Goal: Task Accomplishment & Management: Complete application form

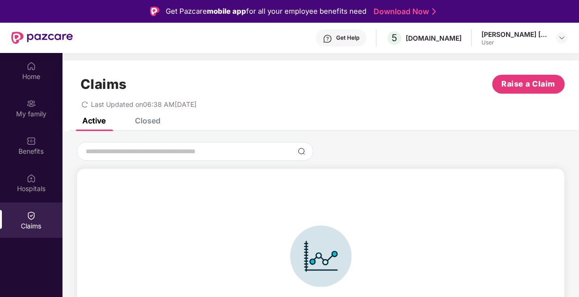
click at [142, 122] on div "Closed" at bounding box center [148, 120] width 26 height 9
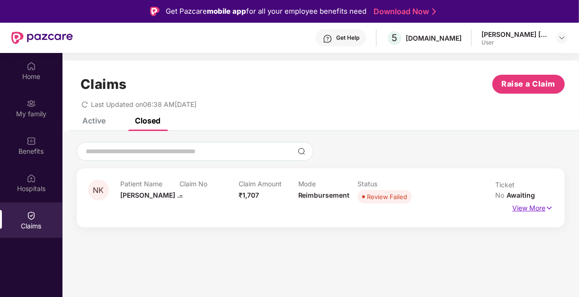
click at [533, 206] on p "View More" at bounding box center [532, 207] width 41 height 13
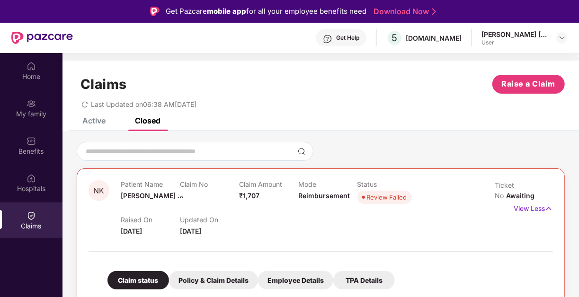
click at [111, 121] on div "Active Closed" at bounding box center [114, 120] width 92 height 21
click at [90, 122] on div "Active" at bounding box center [93, 120] width 23 height 9
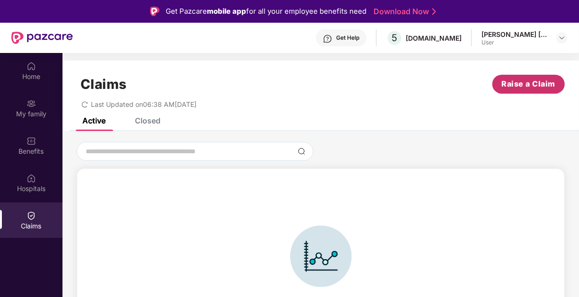
click at [526, 80] on span "Raise a Claim" at bounding box center [529, 84] width 54 height 12
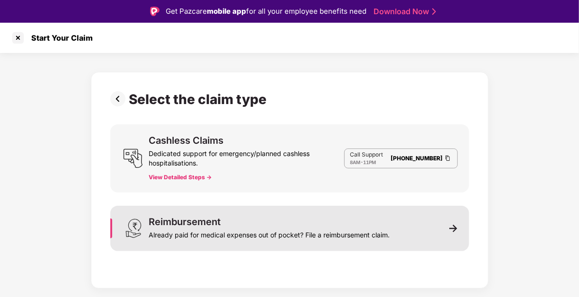
click at [309, 236] on div "Already paid for medical expenses out of pocket? File a reimbursement claim." at bounding box center [269, 233] width 241 height 13
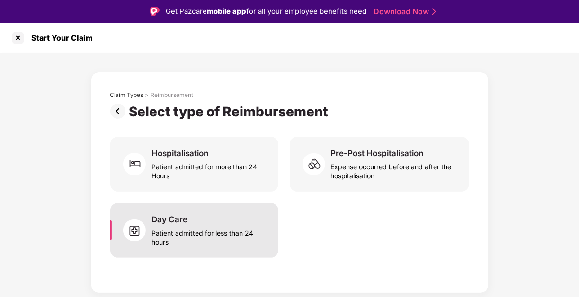
click at [212, 223] on div "Day Care Patient admitted for less than 24 hours" at bounding box center [208, 230] width 115 height 32
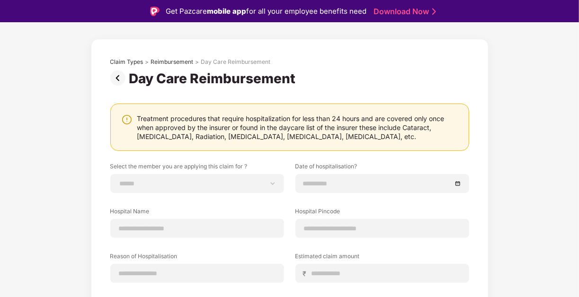
scroll to position [47, 0]
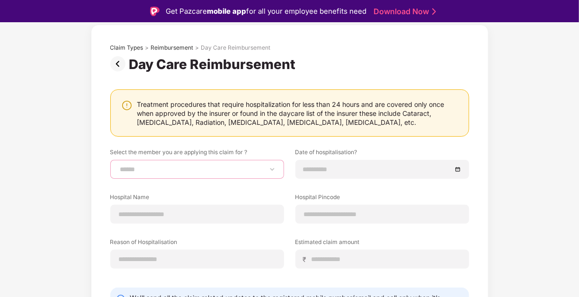
click at [233, 167] on select "**********" at bounding box center [197, 170] width 158 height 8
select select "**********"
click at [118, 166] on select "**********" at bounding box center [197, 170] width 158 height 8
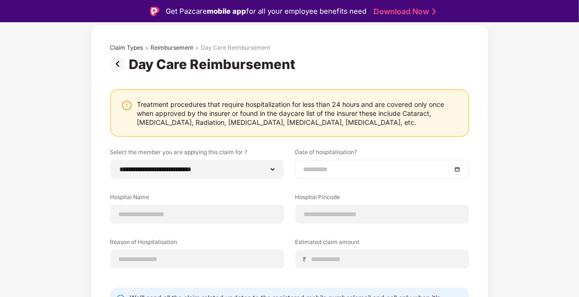
click at [333, 165] on input at bounding box center [377, 169] width 148 height 10
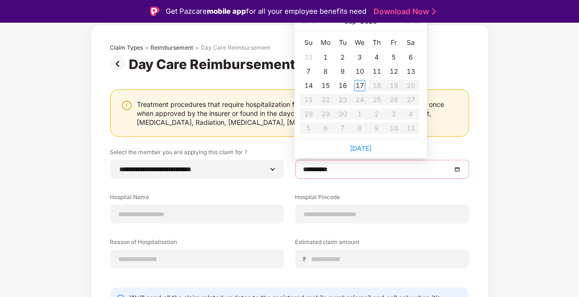
type input "**********"
click at [307, 86] on div "14" at bounding box center [308, 85] width 11 height 11
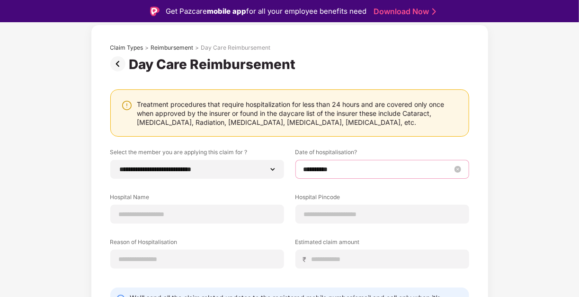
click at [359, 169] on input "**********" at bounding box center [377, 169] width 148 height 10
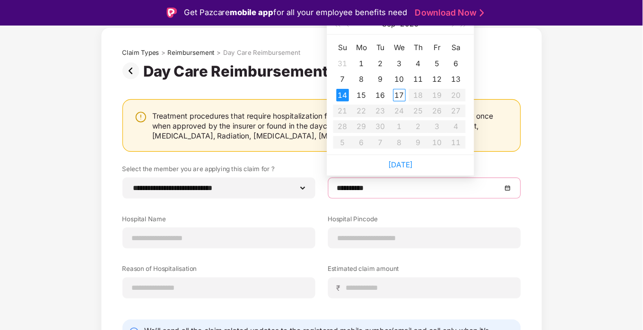
scroll to position [0, 0]
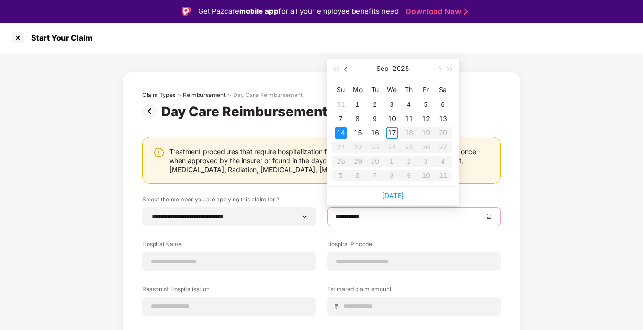
click at [343, 71] on button "button" at bounding box center [346, 68] width 10 height 19
click at [344, 65] on button "button" at bounding box center [346, 68] width 10 height 19
click at [437, 68] on button "button" at bounding box center [439, 68] width 10 height 19
type input "**********"
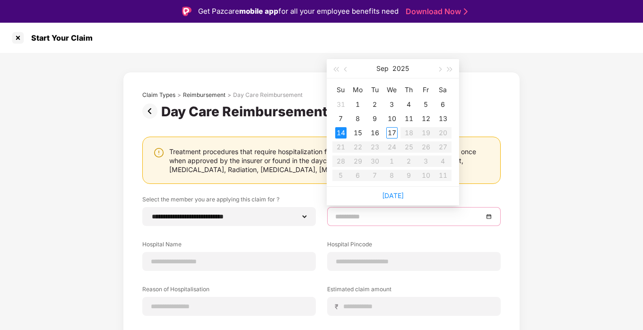
click at [341, 133] on div "14" at bounding box center [340, 132] width 11 height 11
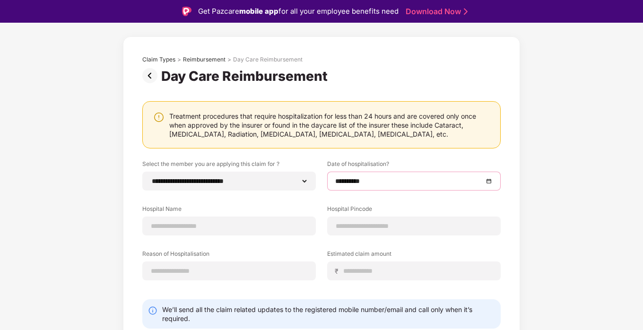
scroll to position [53, 0]
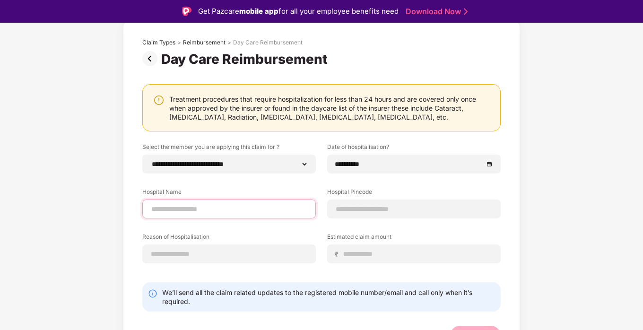
click at [233, 208] on input at bounding box center [229, 209] width 158 height 10
type input "**********"
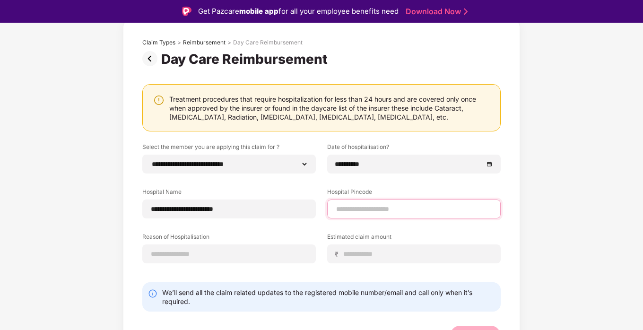
click at [355, 205] on input at bounding box center [414, 209] width 158 height 10
type input "******"
select select "*******"
select select "**********"
type input "******"
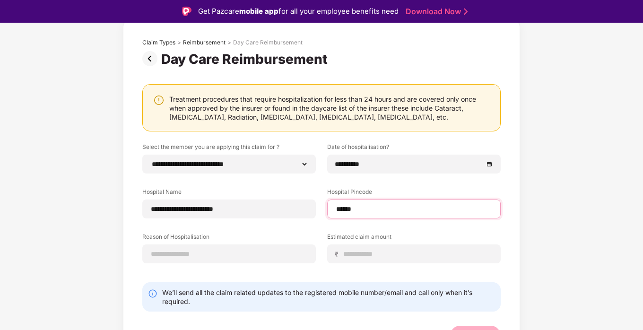
select select "*******"
select select "**********"
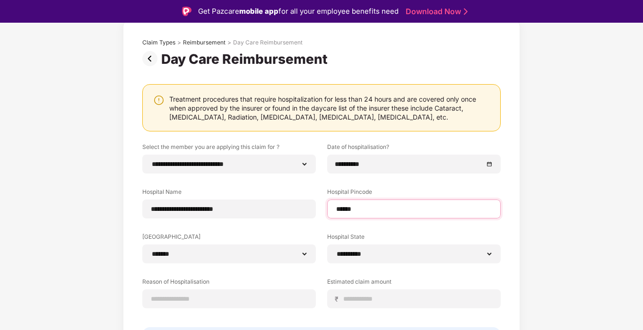
type input "******"
click at [245, 238] on label "[GEOGRAPHIC_DATA]" at bounding box center [229, 239] width 174 height 12
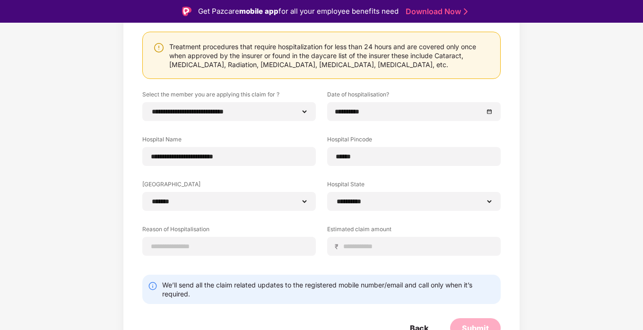
scroll to position [114, 0]
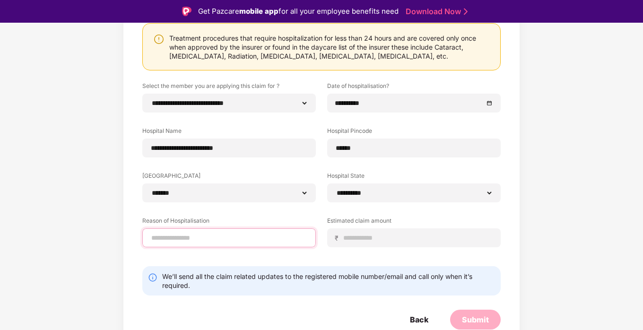
click at [258, 234] on input at bounding box center [229, 238] width 158 height 10
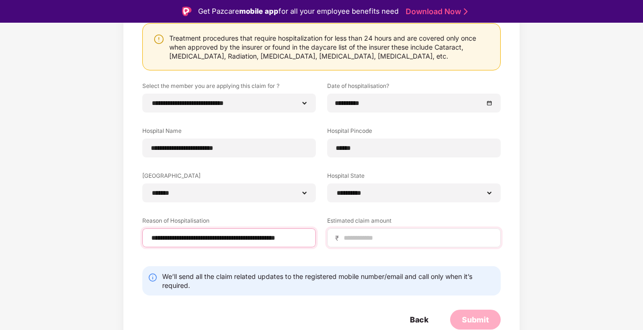
type input "**********"
click at [365, 234] on input at bounding box center [418, 238] width 150 height 10
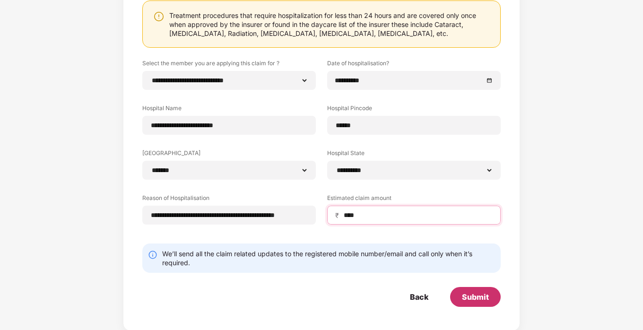
type input "****"
click at [484, 297] on div "Submit" at bounding box center [475, 297] width 27 height 10
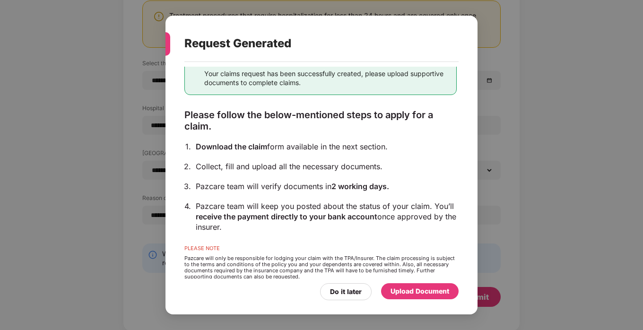
scroll to position [49, 0]
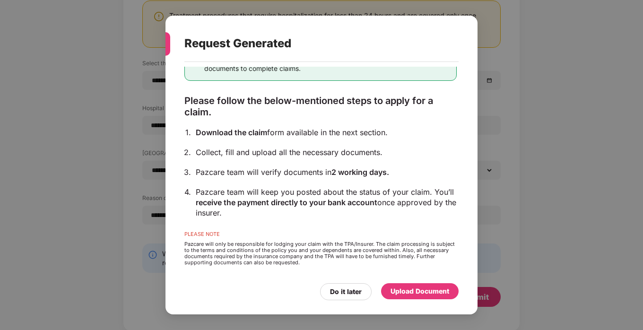
click at [447, 291] on div "Upload Document" at bounding box center [420, 291] width 59 height 10
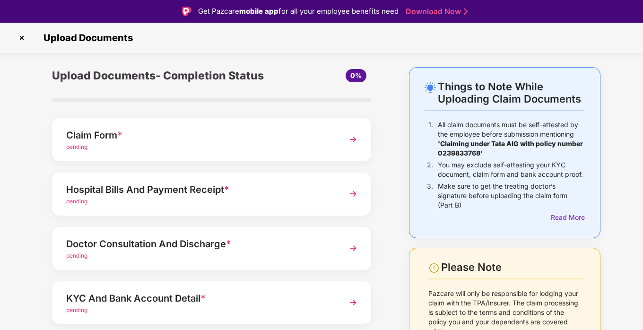
click at [197, 139] on div "Claim Form *" at bounding box center [199, 135] width 267 height 15
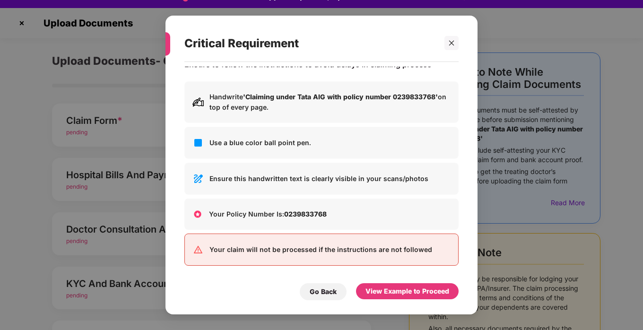
scroll to position [23, 0]
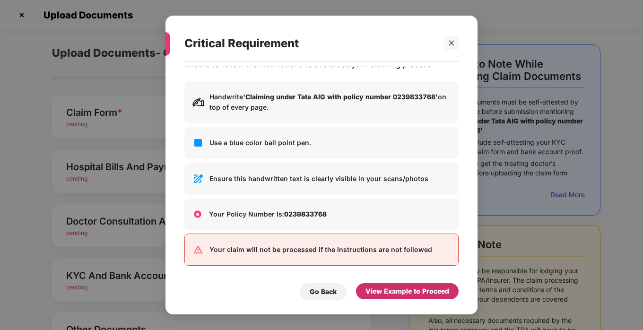
click at [418, 291] on div "View Example to Proceed" at bounding box center [408, 291] width 84 height 10
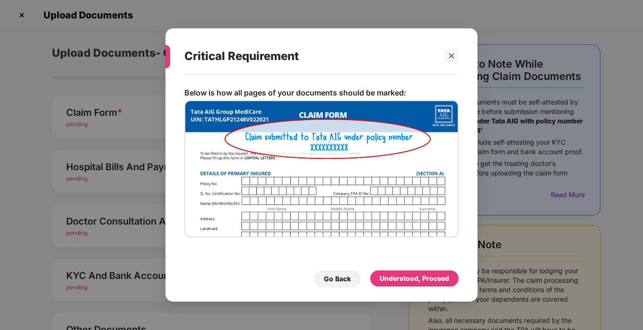
scroll to position [0, 0]
click at [422, 277] on div "Understood, Proceed" at bounding box center [415, 278] width 70 height 10
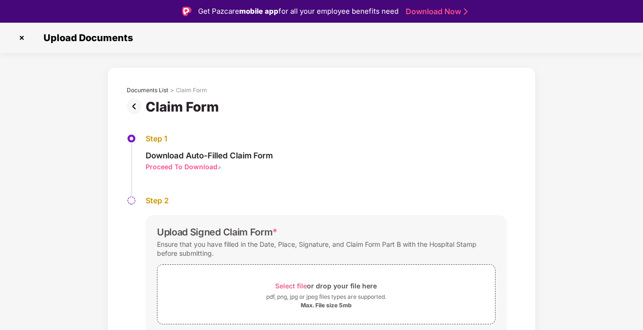
click at [194, 169] on div "Proceed To Download" at bounding box center [182, 166] width 72 height 9
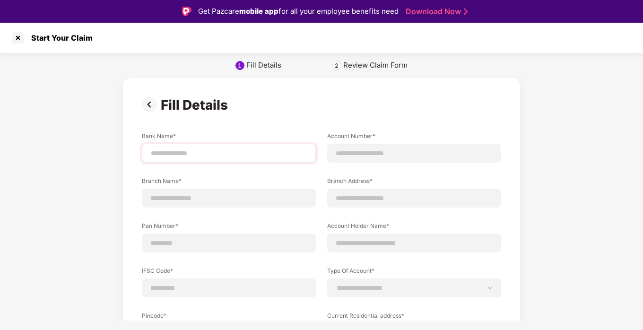
click at [280, 161] on div at bounding box center [229, 153] width 174 height 19
click at [278, 159] on div at bounding box center [229, 153] width 174 height 19
click at [276, 152] on input at bounding box center [229, 154] width 158 height 10
type input "**********"
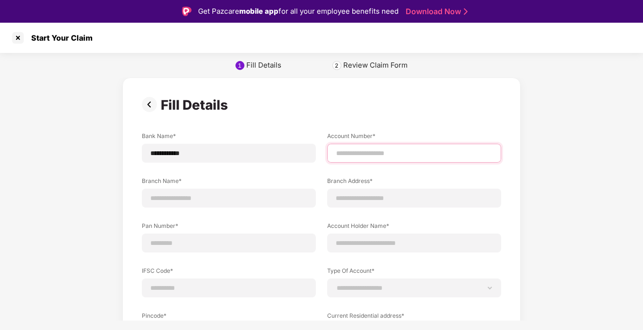
click at [358, 153] on input at bounding box center [414, 154] width 158 height 10
type input "**********"
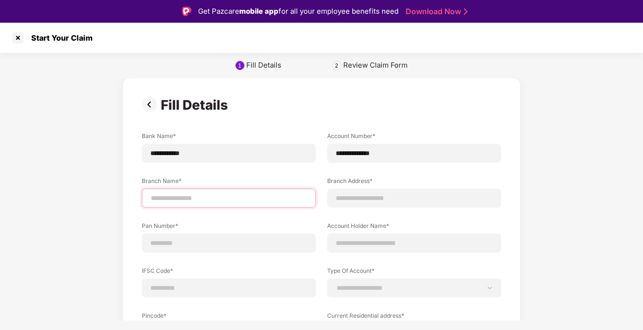
click at [251, 199] on input at bounding box center [229, 199] width 158 height 10
type input "**********"
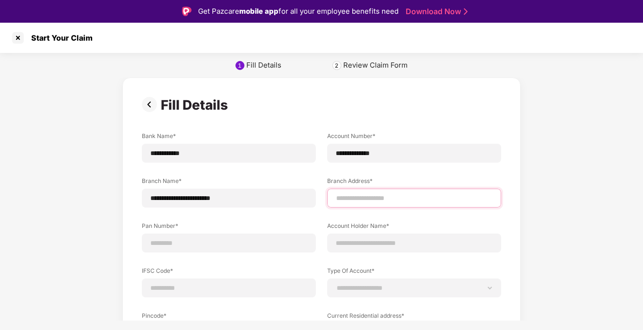
click at [364, 194] on input at bounding box center [414, 199] width 158 height 10
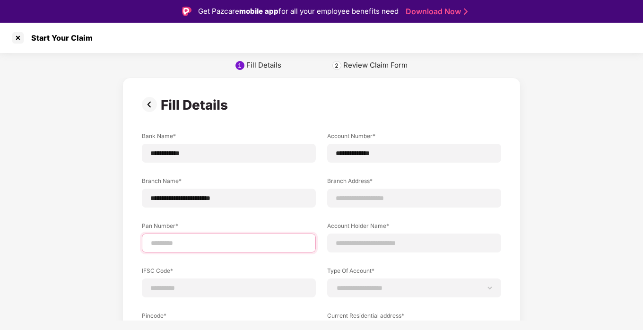
click at [245, 242] on div "Pan Number*" at bounding box center [229, 237] width 174 height 31
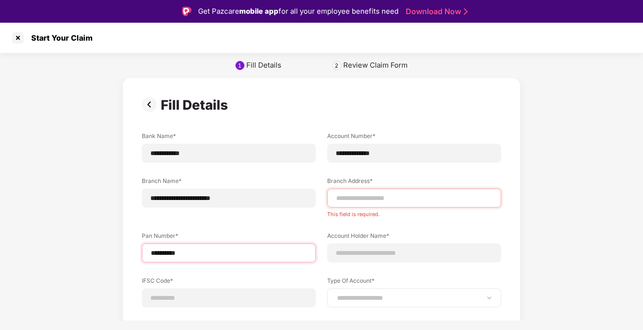
scroll to position [53, 0]
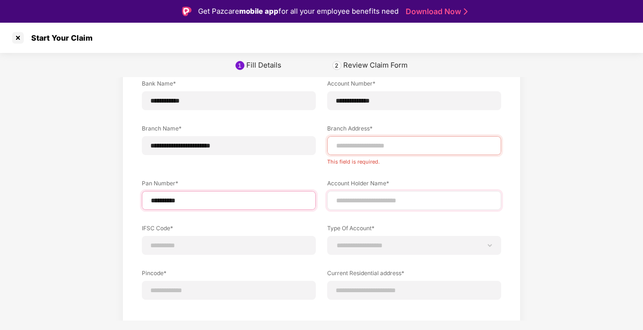
type input "**********"
click at [381, 206] on div at bounding box center [414, 200] width 174 height 19
click at [384, 200] on input at bounding box center [414, 201] width 158 height 10
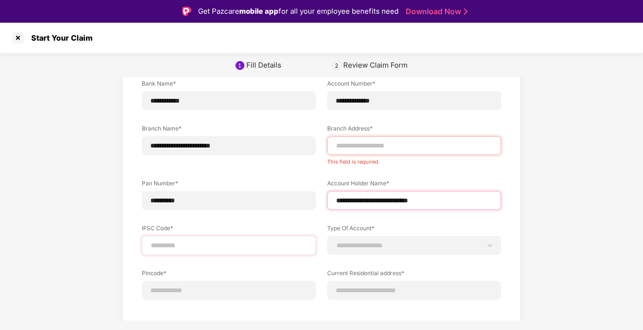
type input "**********"
click at [244, 245] on input at bounding box center [229, 246] width 158 height 10
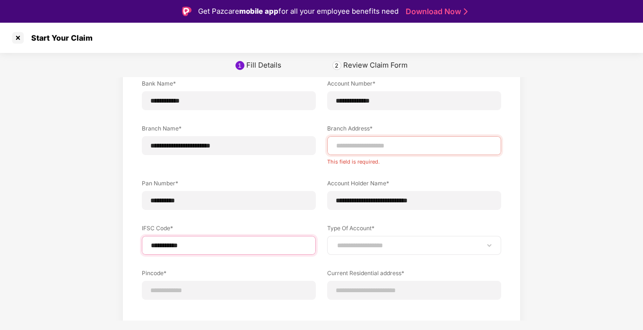
type input "**********"
click at [385, 242] on select "**********" at bounding box center [414, 246] width 158 height 8
select select "*******"
click at [335, 242] on select "**********" at bounding box center [414, 246] width 158 height 8
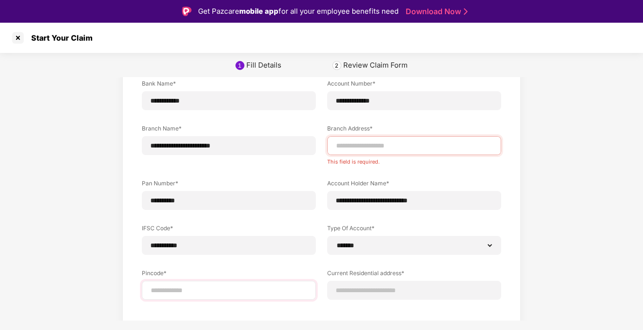
click at [234, 284] on div at bounding box center [229, 290] width 174 height 19
click at [233, 293] on input at bounding box center [229, 291] width 158 height 10
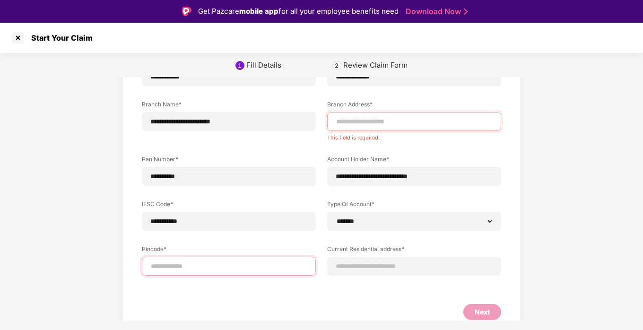
scroll to position [89, 0]
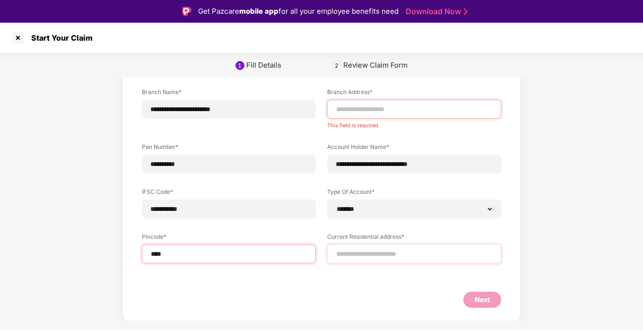
type input "*****"
select select "*******"
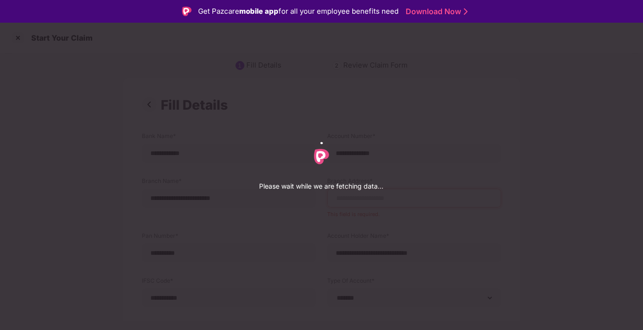
select select "*******"
select select "**********"
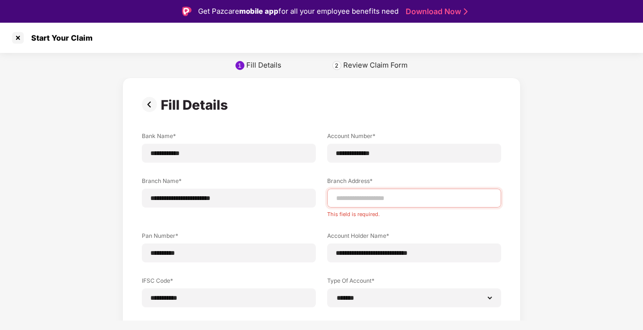
scroll to position [134, 0]
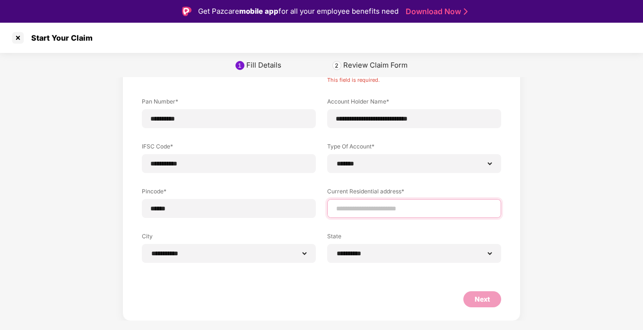
click at [409, 208] on input at bounding box center [414, 209] width 158 height 10
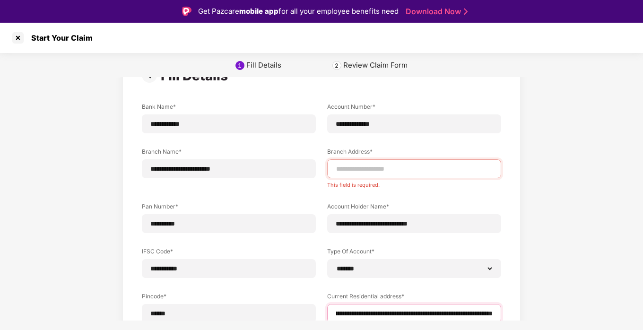
scroll to position [29, 0]
type input "**********"
click at [396, 167] on input at bounding box center [414, 169] width 158 height 10
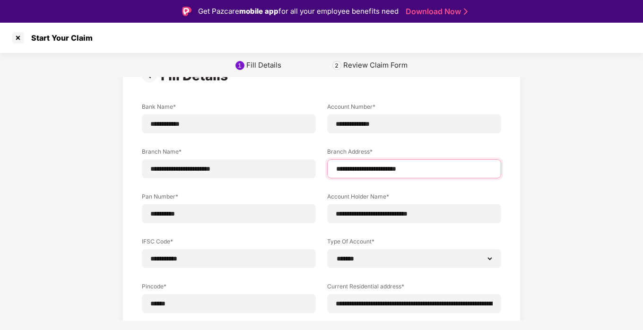
type input "**********"
click at [554, 152] on div "**********" at bounding box center [321, 232] width 643 height 368
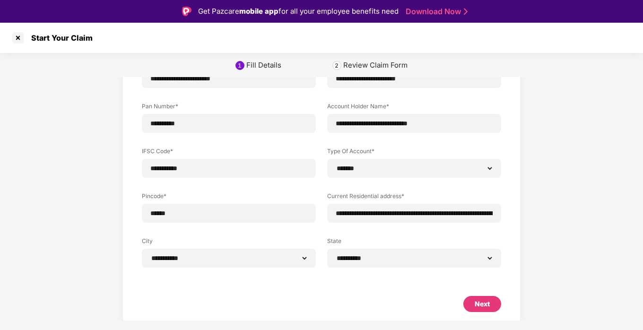
scroll to position [124, 0]
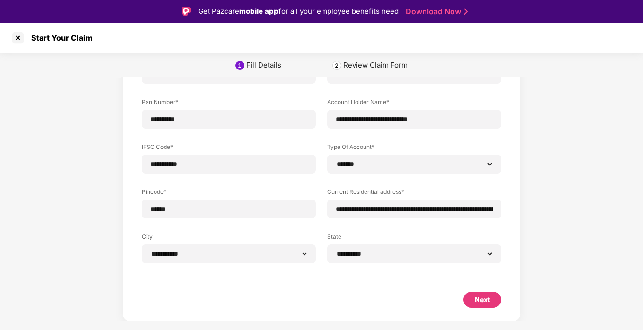
click at [473, 297] on div "Next" at bounding box center [483, 300] width 38 height 16
select select "*******"
select select "**********"
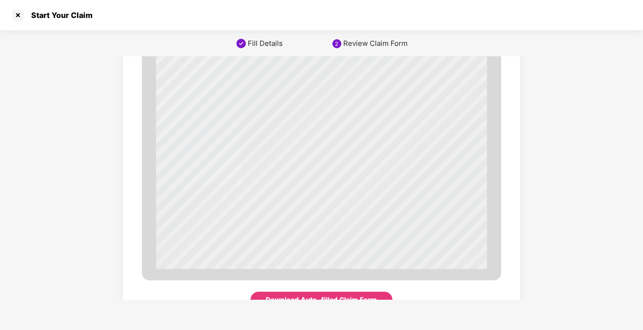
scroll to position [3255, 0]
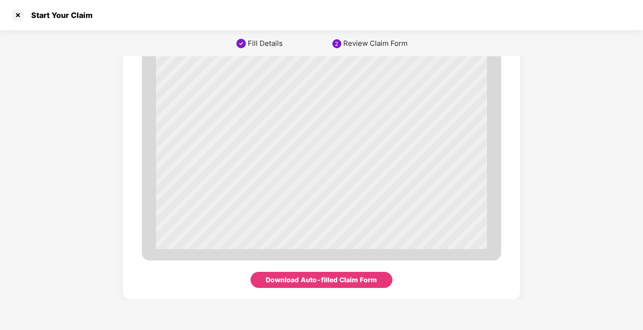
click at [338, 281] on div "Download Auto-filled Claim Form" at bounding box center [321, 280] width 111 height 10
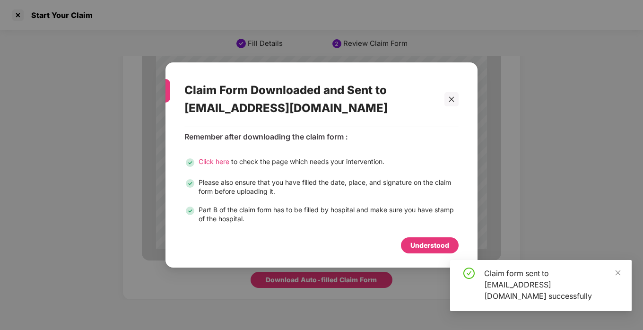
click at [419, 244] on div "Understood" at bounding box center [430, 245] width 39 height 10
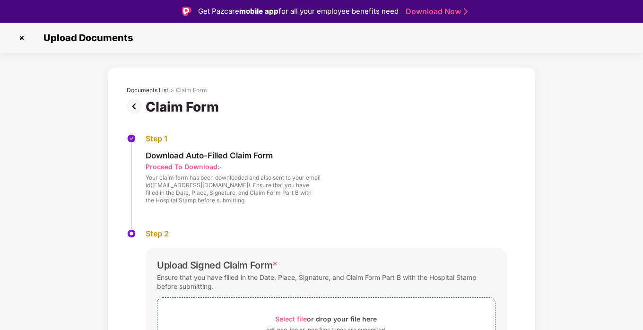
click at [177, 169] on div "Proceed To Download" at bounding box center [182, 166] width 72 height 9
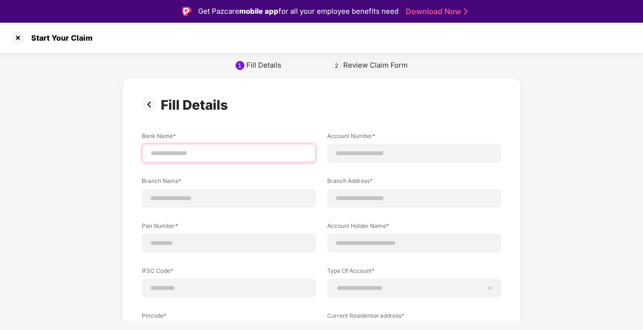
click at [234, 157] on input at bounding box center [229, 154] width 158 height 10
type input "****"
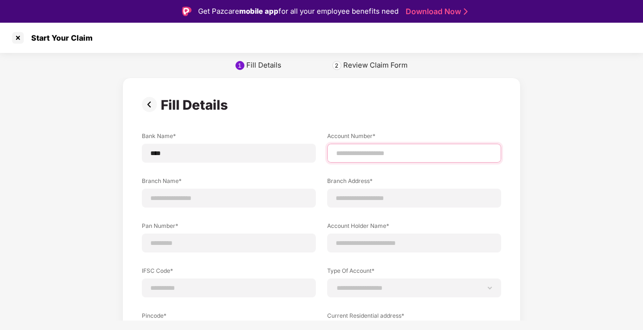
click at [392, 155] on input at bounding box center [414, 154] width 158 height 10
type input "****"
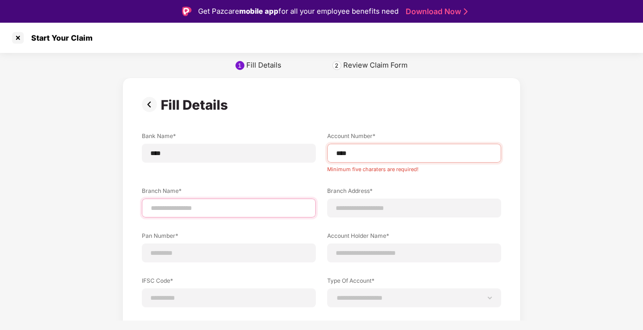
click at [246, 198] on div "Branch Name*" at bounding box center [229, 202] width 174 height 31
type input "**"
click at [373, 160] on div "****" at bounding box center [414, 153] width 174 height 19
click at [374, 160] on div "****" at bounding box center [414, 153] width 174 height 19
drag, startPoint x: 374, startPoint y: 160, endPoint x: 374, endPoint y: 151, distance: 9.0
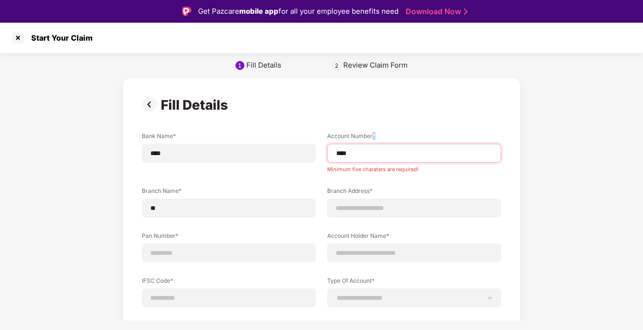
click at [374, 151] on input "****" at bounding box center [414, 154] width 158 height 10
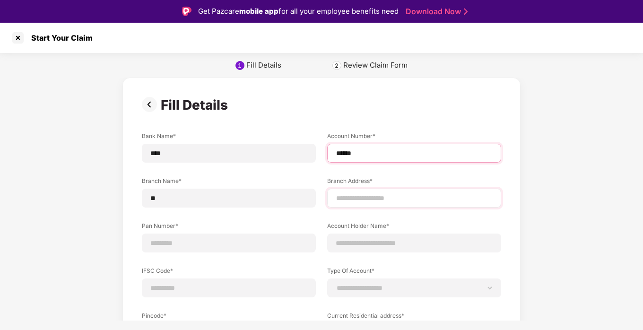
type input "******"
click at [373, 194] on input at bounding box center [414, 199] width 158 height 10
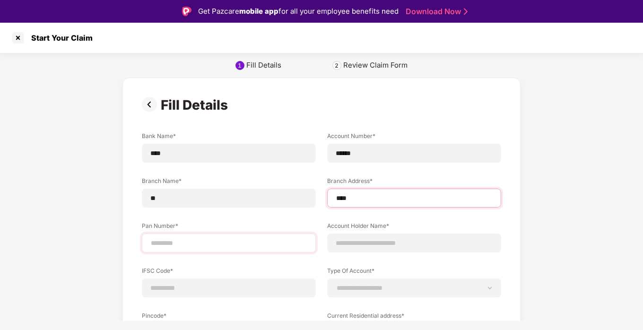
type input "****"
click at [256, 238] on input at bounding box center [229, 243] width 158 height 10
type input "********"
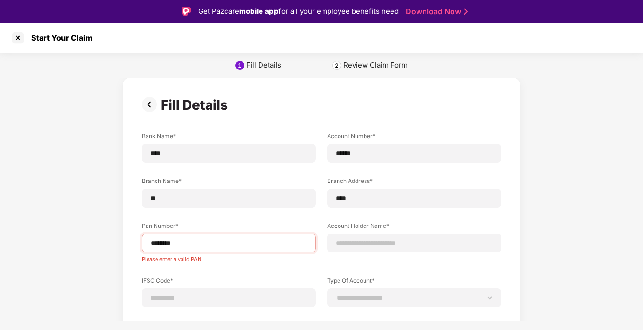
click at [356, 230] on label "Account Holder Name*" at bounding box center [414, 228] width 174 height 12
click at [361, 251] on div at bounding box center [414, 243] width 174 height 19
click at [363, 238] on input at bounding box center [414, 243] width 158 height 10
click at [258, 237] on div "********" at bounding box center [229, 243] width 174 height 19
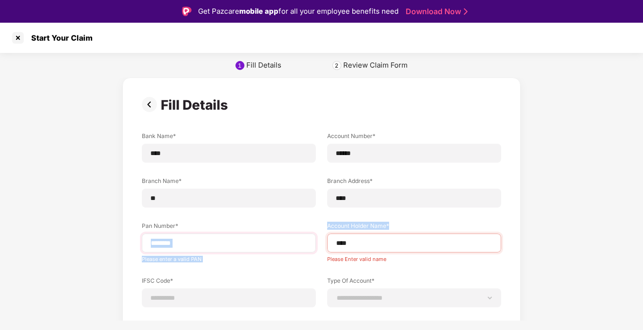
drag, startPoint x: 393, startPoint y: 236, endPoint x: 301, endPoint y: 233, distance: 91.8
click at [301, 233] on div "**********" at bounding box center [322, 249] width 360 height 235
drag, startPoint x: 301, startPoint y: 233, endPoint x: 387, endPoint y: 240, distance: 85.9
click at [389, 240] on input "****" at bounding box center [414, 243] width 158 height 10
drag, startPoint x: 376, startPoint y: 243, endPoint x: 261, endPoint y: 242, distance: 115.0
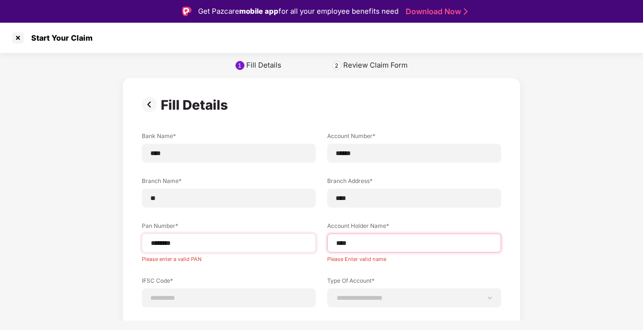
click at [261, 242] on div "**********" at bounding box center [322, 249] width 360 height 235
type input "*****"
click at [221, 245] on input "********" at bounding box center [229, 243] width 158 height 10
drag, startPoint x: 217, startPoint y: 245, endPoint x: 110, endPoint y: 238, distance: 106.6
click at [110, 238] on div "**********" at bounding box center [321, 244] width 643 height 333
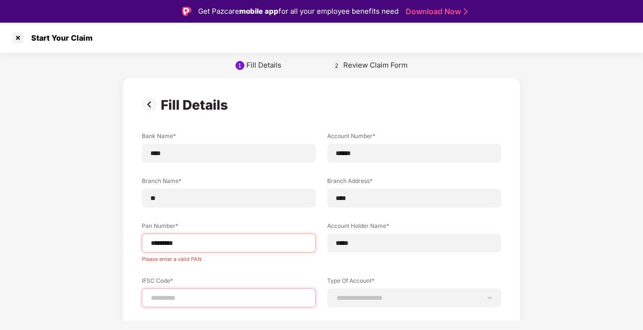
click at [220, 295] on input at bounding box center [229, 298] width 158 height 10
click at [156, 247] on input "*********" at bounding box center [229, 243] width 158 height 10
click at [156, 246] on input "*********" at bounding box center [229, 243] width 158 height 10
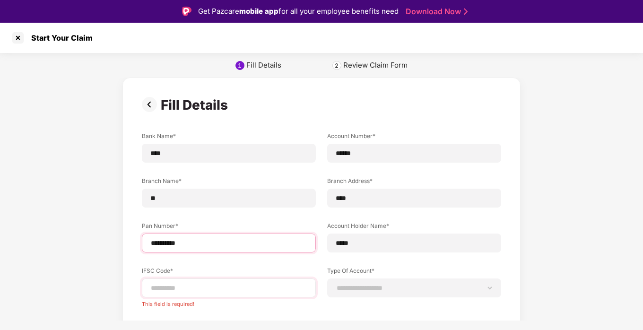
type input "**********"
click at [249, 295] on div at bounding box center [229, 288] width 174 height 19
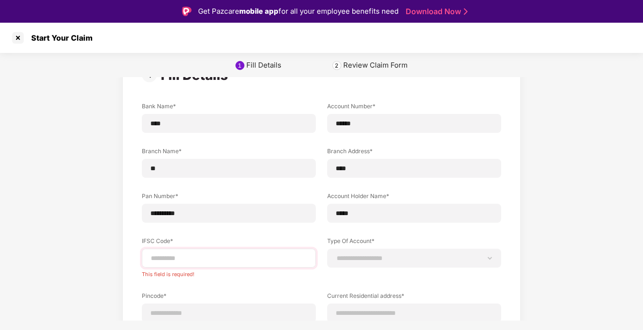
scroll to position [53, 0]
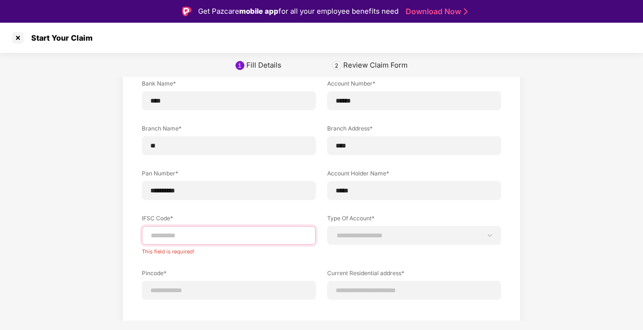
click at [239, 240] on input at bounding box center [229, 236] width 158 height 10
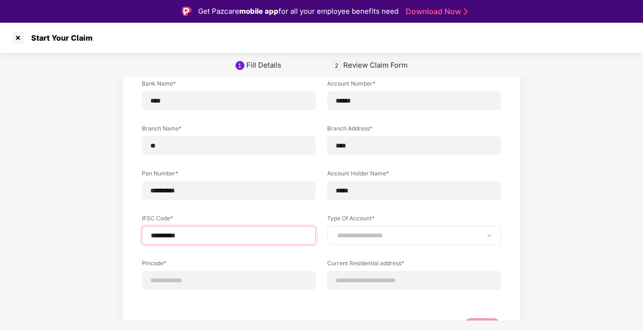
type input "**********"
click at [405, 241] on div "**********" at bounding box center [414, 235] width 174 height 19
click at [402, 235] on select "**********" at bounding box center [414, 236] width 158 height 8
select select "*******"
click at [335, 232] on select "**********" at bounding box center [414, 236] width 158 height 8
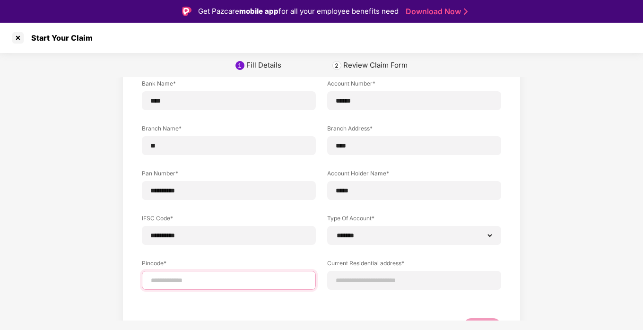
click at [286, 280] on input at bounding box center [229, 281] width 158 height 10
select select "*******"
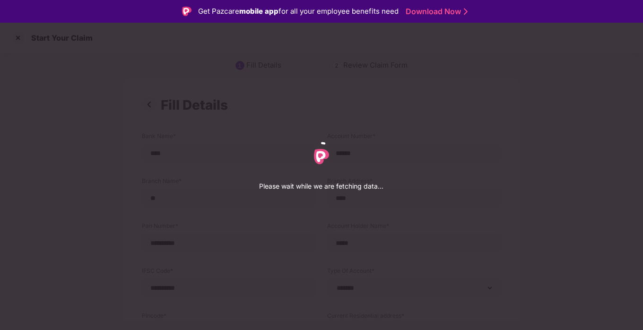
scroll to position [0, 0]
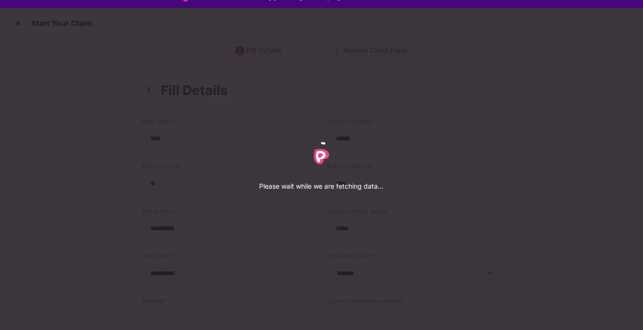
select select "*******"
select select "**********"
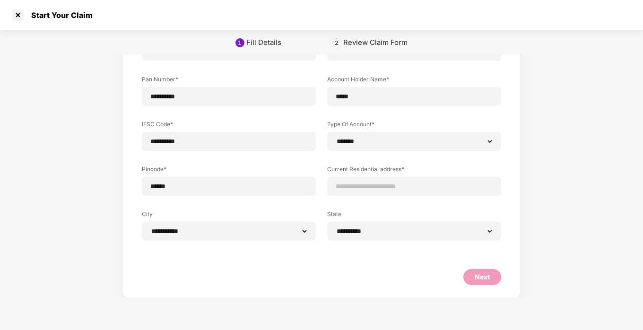
scroll to position [124, 0]
click at [392, 193] on div at bounding box center [414, 186] width 174 height 19
click at [388, 175] on label "Current Residential address*" at bounding box center [414, 171] width 174 height 12
click at [388, 182] on input at bounding box center [414, 187] width 158 height 10
type input "***"
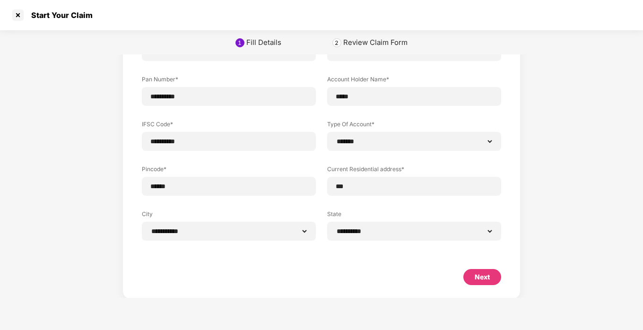
click at [393, 211] on label "State" at bounding box center [414, 216] width 174 height 12
click at [472, 280] on div "Next" at bounding box center [483, 277] width 38 height 16
select select "*******"
select select "**********"
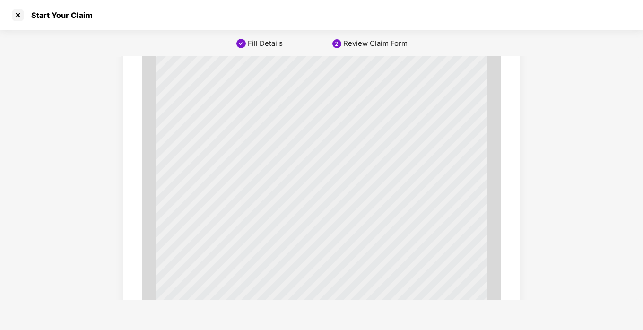
scroll to position [0, 0]
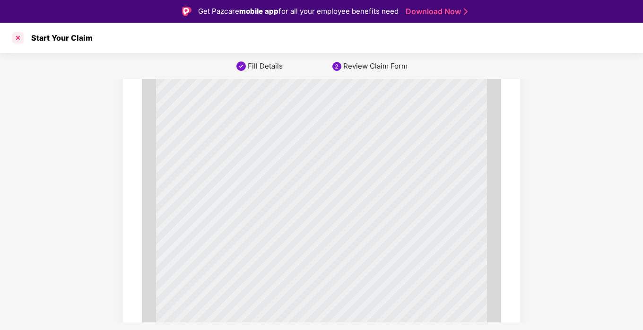
click at [21, 39] on div at bounding box center [17, 37] width 15 height 15
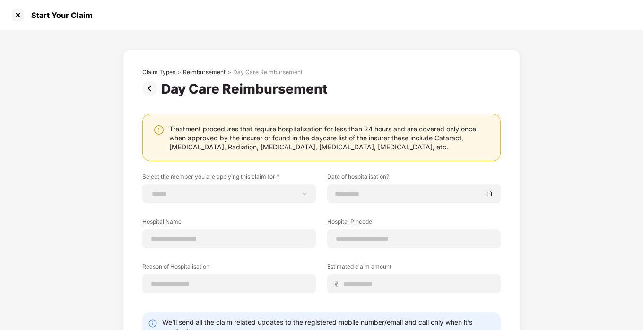
click at [17, 18] on div at bounding box center [17, 15] width 15 height 15
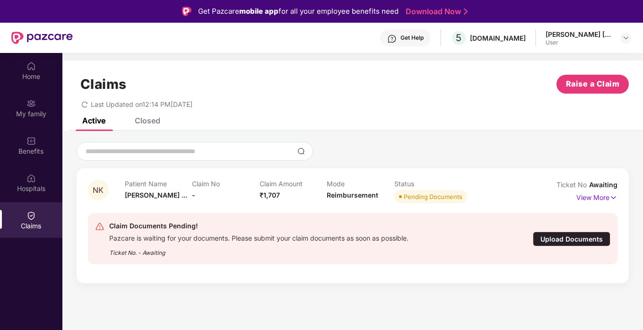
click at [576, 235] on div "Upload Documents" at bounding box center [572, 239] width 78 height 15
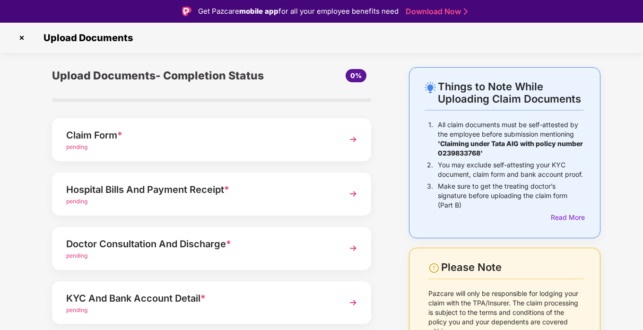
click at [345, 136] on img at bounding box center [353, 139] width 17 height 17
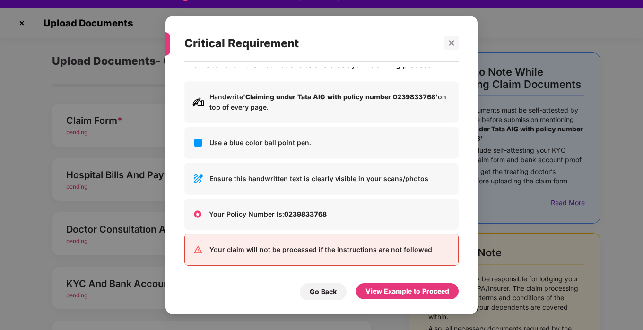
scroll to position [23, 0]
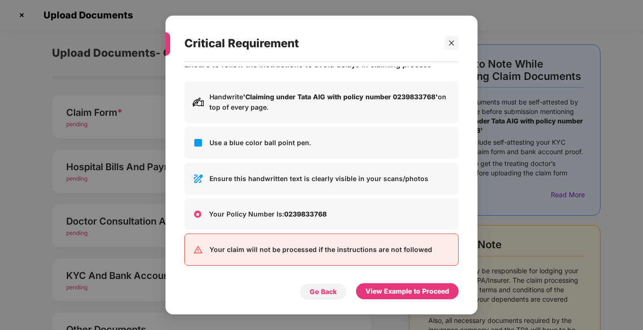
click at [321, 288] on div "Go Back" at bounding box center [323, 292] width 27 height 10
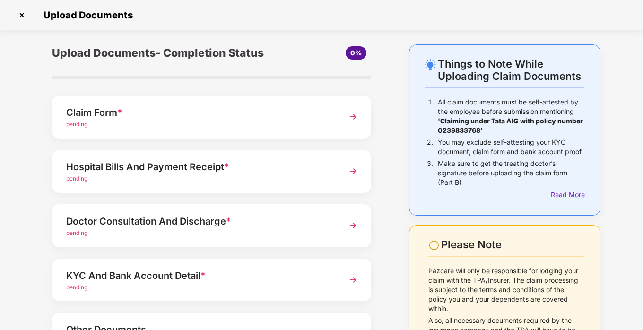
click at [78, 110] on div "Claim Form *" at bounding box center [199, 112] width 267 height 15
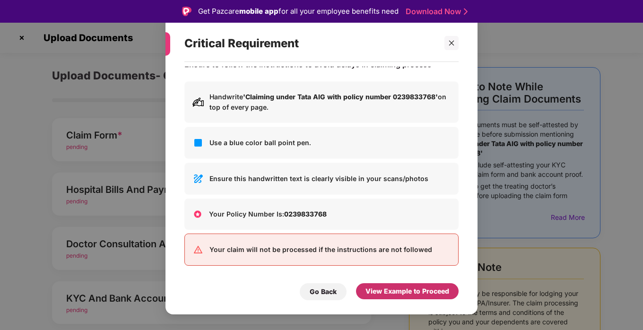
click at [402, 295] on div "View Example to Proceed" at bounding box center [408, 291] width 84 height 10
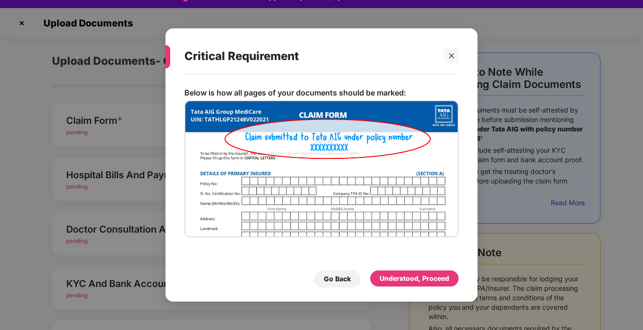
scroll to position [23, 0]
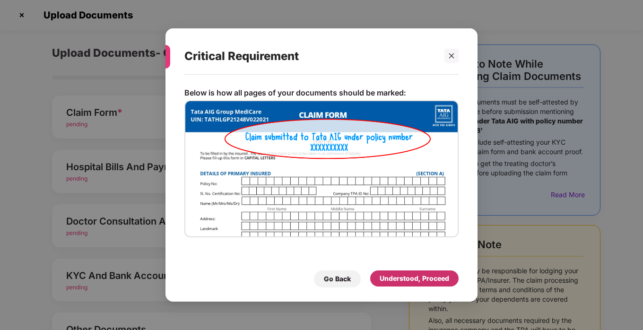
click at [399, 280] on div "Understood, Proceed" at bounding box center [415, 278] width 70 height 10
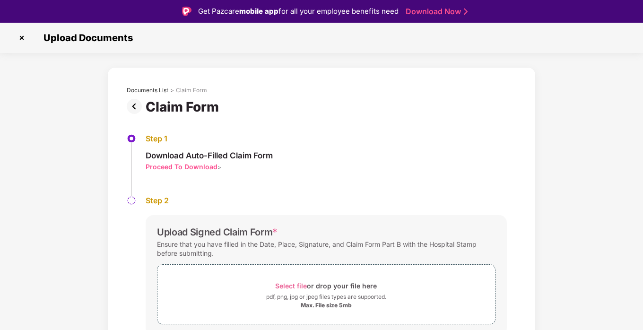
scroll to position [35, 0]
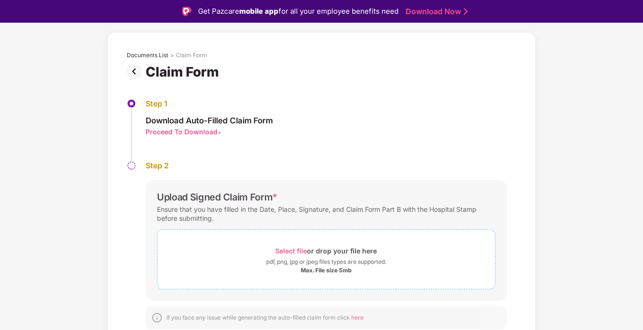
click at [295, 251] on span "Select file" at bounding box center [292, 251] width 32 height 8
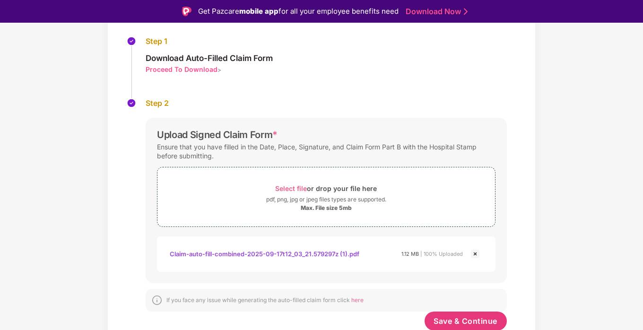
scroll to position [103, 0]
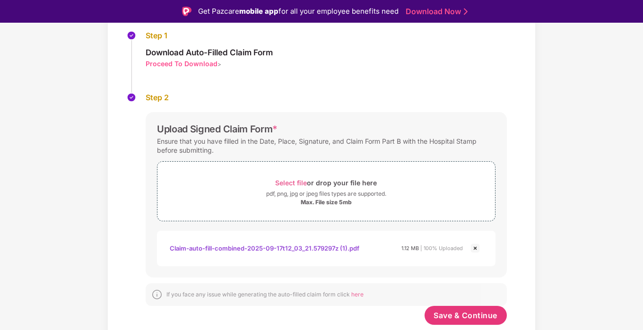
click at [457, 297] on div "If you face any issue while generating the auto-filled claim form click here" at bounding box center [326, 294] width 361 height 23
click at [456, 297] on button "Save & Continue" at bounding box center [466, 315] width 83 height 19
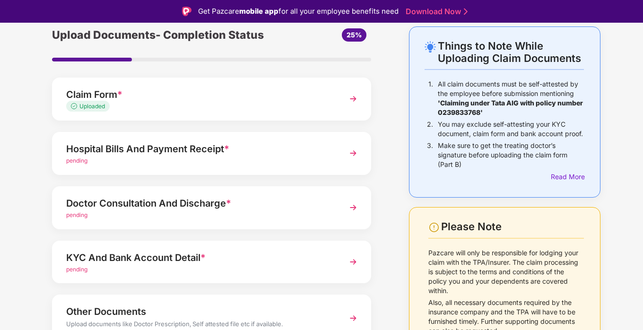
scroll to position [88, 0]
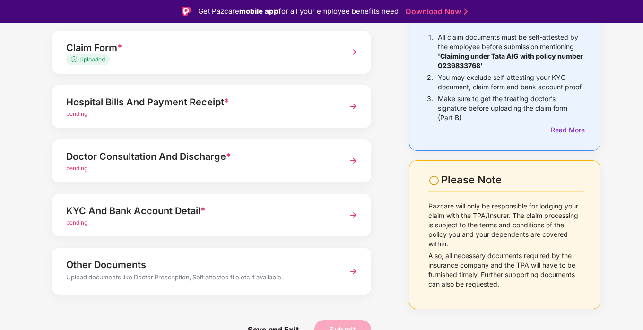
click at [289, 103] on div "Hospital Bills And Payment Receipt *" at bounding box center [199, 102] width 267 height 15
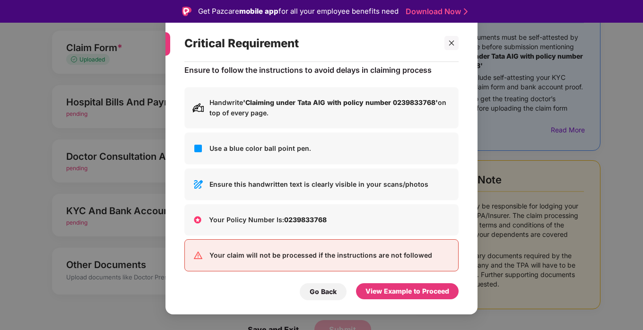
scroll to position [16, 0]
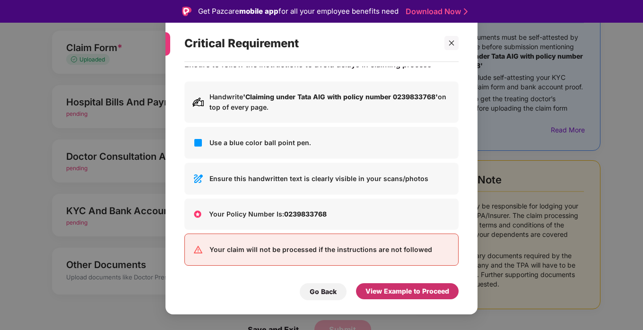
click at [409, 297] on div "View Example to Proceed" at bounding box center [407, 291] width 103 height 16
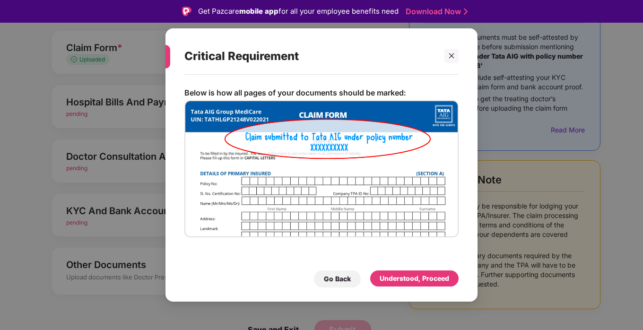
scroll to position [0, 0]
click at [335, 280] on div "Go Back" at bounding box center [337, 279] width 27 height 10
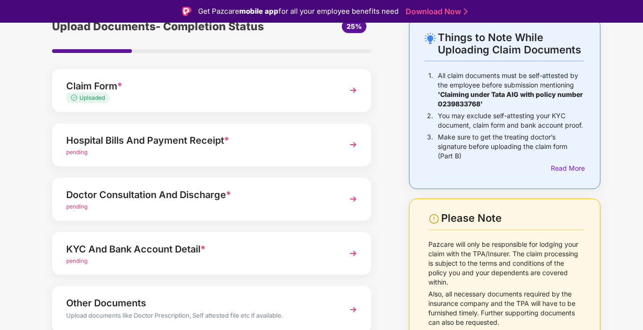
scroll to position [35, 0]
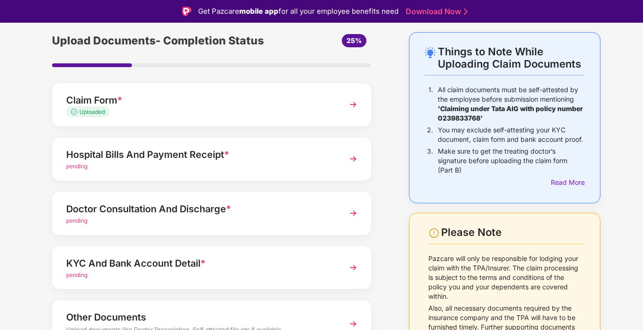
click at [145, 168] on div "pending" at bounding box center [199, 166] width 267 height 9
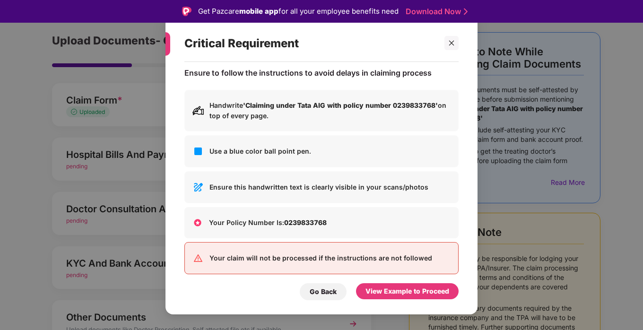
scroll to position [0, 0]
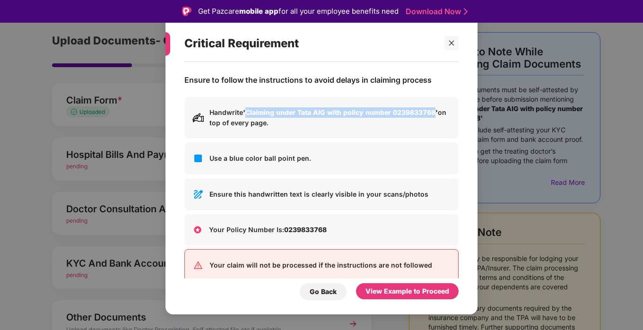
drag, startPoint x: 285, startPoint y: 114, endPoint x: 436, endPoint y: 111, distance: 151.4
click at [436, 111] on b "'Claiming under Tata AIG with policy number 0239833768'" at bounding box center [340, 112] width 195 height 8
copy b "Claiming under Tata AIG with policy number 0239833768"
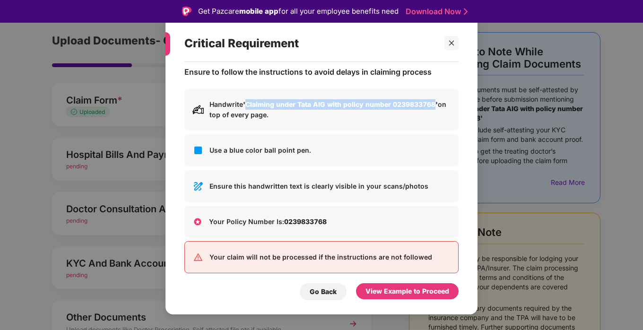
scroll to position [16, 0]
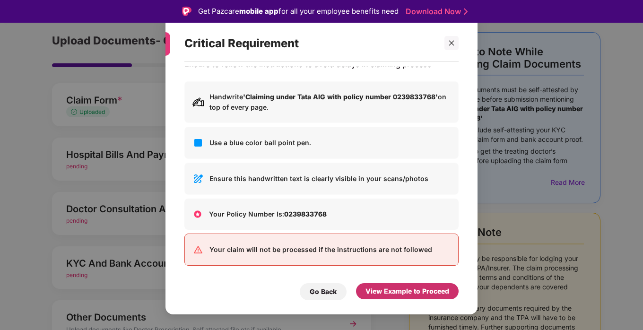
click at [401, 292] on div "View Example to Proceed" at bounding box center [408, 291] width 84 height 10
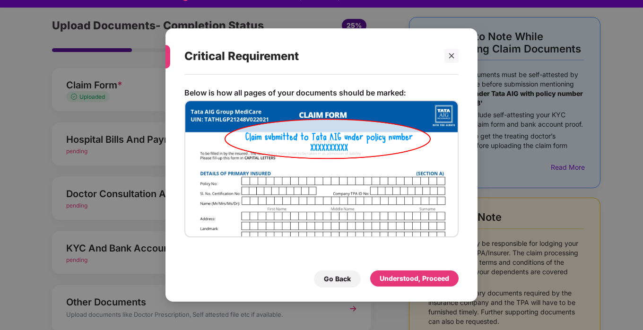
scroll to position [23, 0]
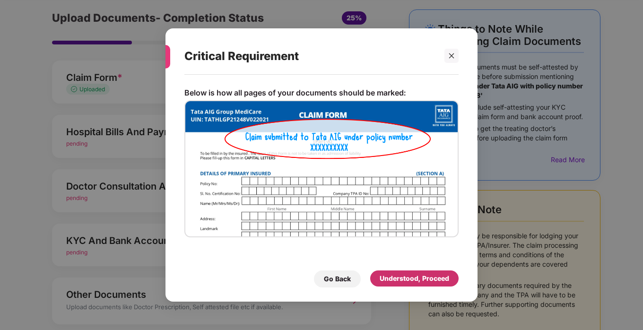
click at [424, 278] on div "Understood, Proceed" at bounding box center [415, 278] width 70 height 10
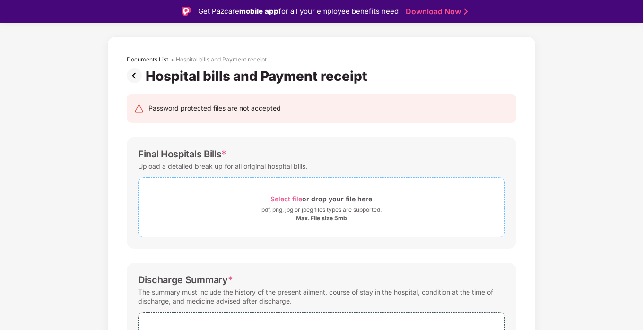
scroll to position [0, 0]
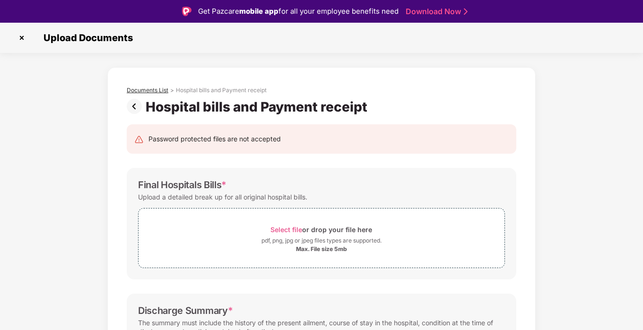
click at [138, 89] on div "Documents List" at bounding box center [148, 91] width 42 height 8
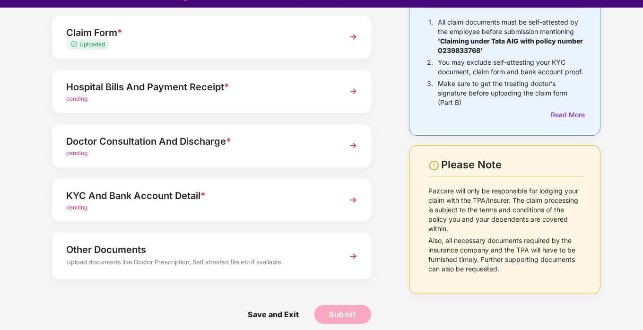
scroll to position [23, 0]
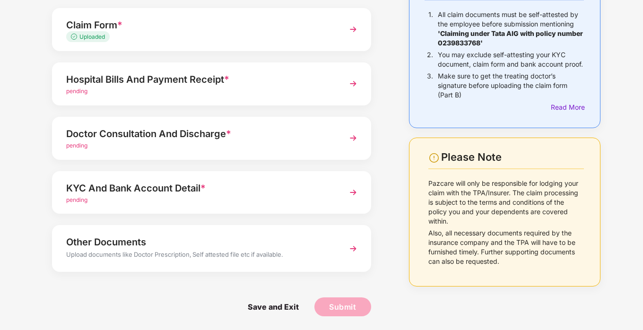
click at [192, 181] on div "KYC And Bank Account Detail *" at bounding box center [199, 188] width 267 height 15
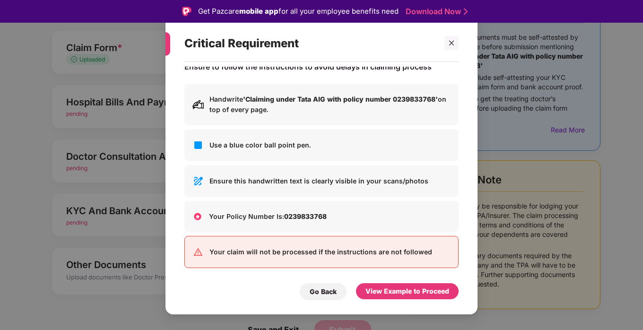
scroll to position [16, 0]
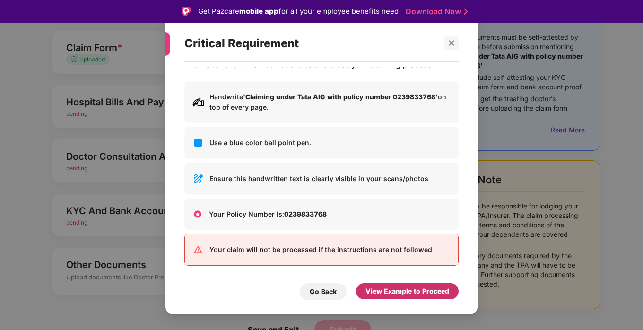
click at [406, 288] on div "View Example to Proceed" at bounding box center [408, 291] width 84 height 10
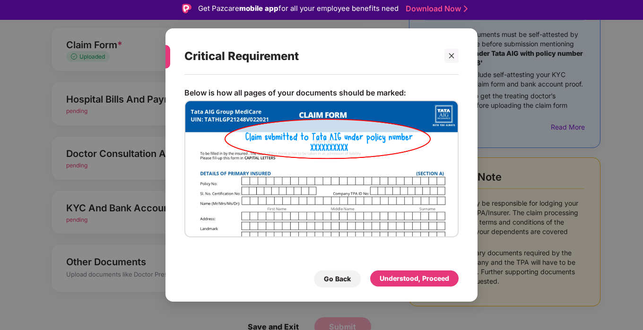
scroll to position [23, 0]
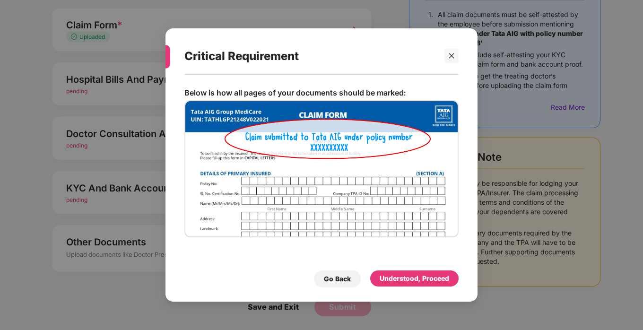
drag, startPoint x: 341, startPoint y: 274, endPoint x: 260, endPoint y: 195, distance: 113.1
click at [340, 274] on div "Go Back" at bounding box center [337, 279] width 27 height 10
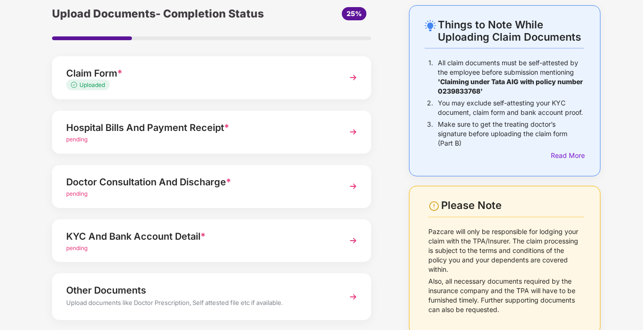
scroll to position [0, 0]
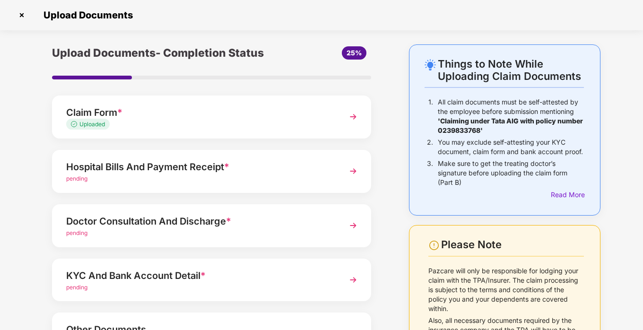
click at [134, 115] on div "Claim Form *" at bounding box center [199, 112] width 267 height 15
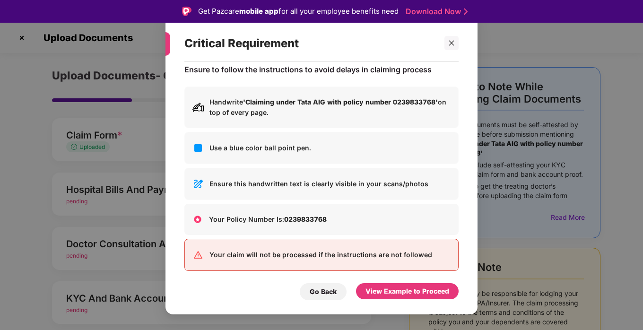
scroll to position [16, 0]
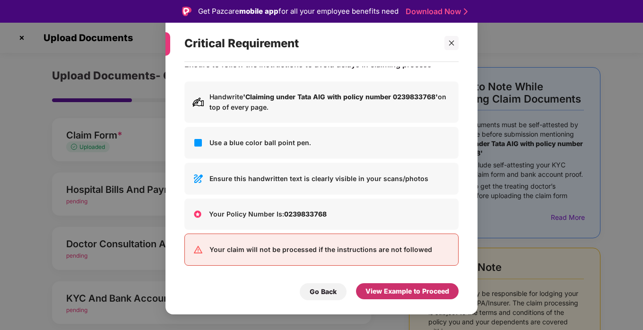
click at [390, 291] on div "View Example to Proceed" at bounding box center [408, 291] width 84 height 10
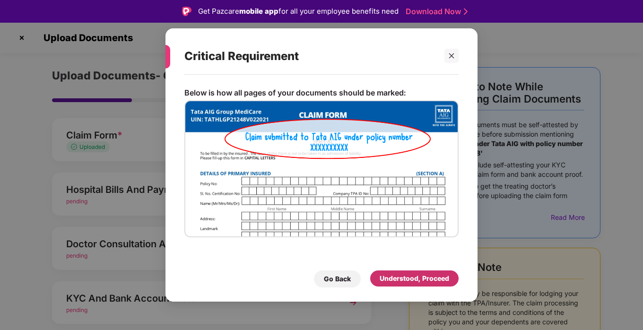
click at [391, 276] on div "Understood, Proceed" at bounding box center [415, 278] width 70 height 10
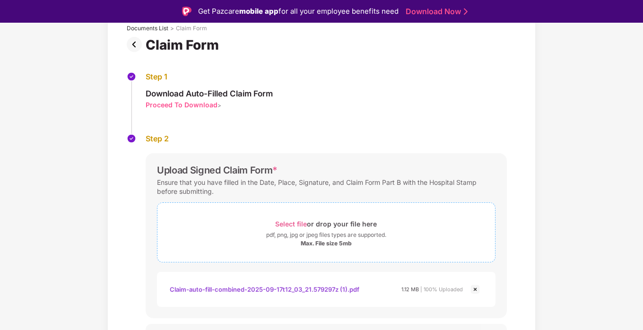
scroll to position [79, 0]
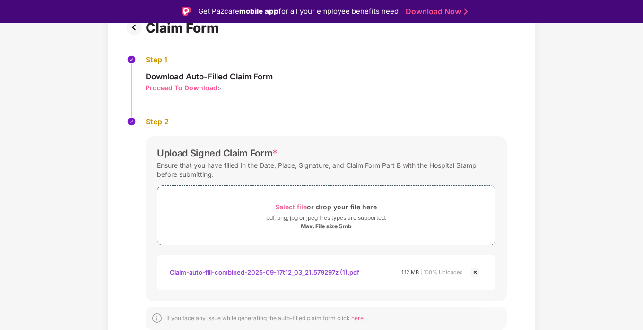
click at [478, 273] on img at bounding box center [475, 272] width 11 height 11
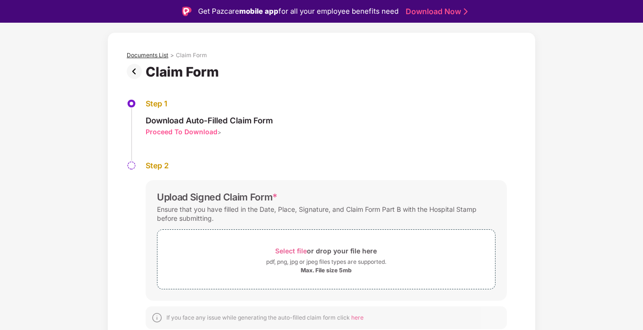
click at [142, 53] on div "Documents List" at bounding box center [148, 56] width 42 height 8
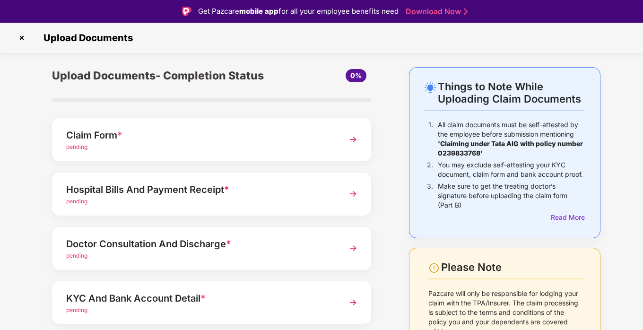
click at [171, 133] on div "Claim Form *" at bounding box center [199, 135] width 267 height 15
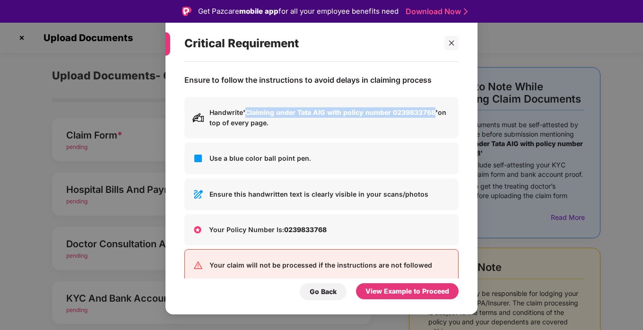
drag, startPoint x: 247, startPoint y: 114, endPoint x: 435, endPoint y: 114, distance: 188.3
click at [435, 114] on b "'Claiming under Tata AIG with policy number 0239833768'" at bounding box center [340, 112] width 195 height 8
copy b "Claiming under Tata AIG with policy number 0239833768"
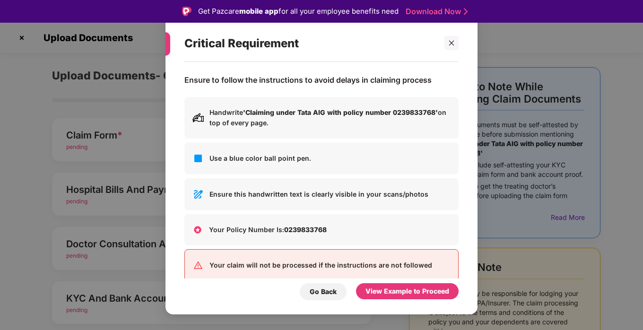
click at [390, 292] on div "View Example to Proceed" at bounding box center [408, 291] width 84 height 10
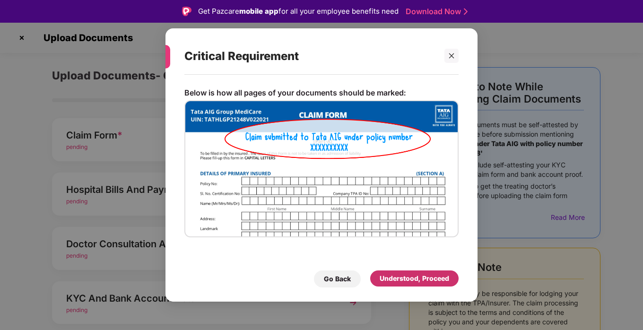
click at [402, 282] on div "Understood, Proceed" at bounding box center [415, 278] width 70 height 10
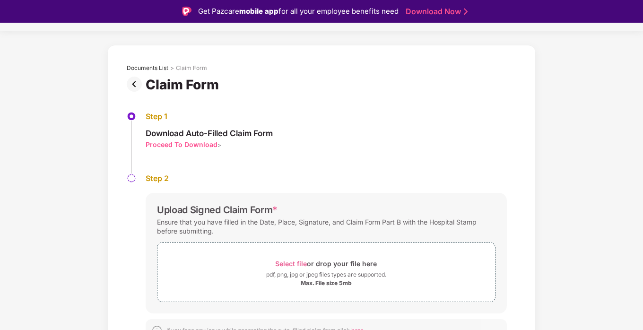
scroll to position [35, 0]
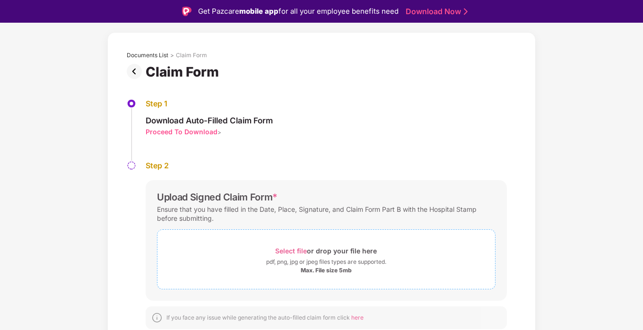
click at [300, 251] on span "Select file" at bounding box center [292, 251] width 32 height 8
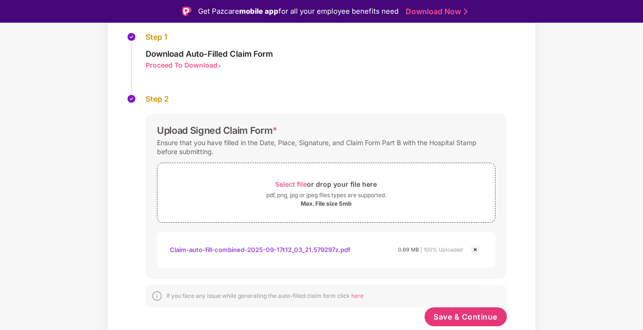
scroll to position [103, 0]
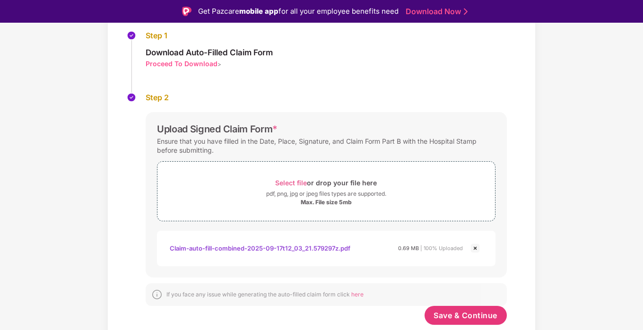
click at [474, 248] on img at bounding box center [475, 248] width 11 height 11
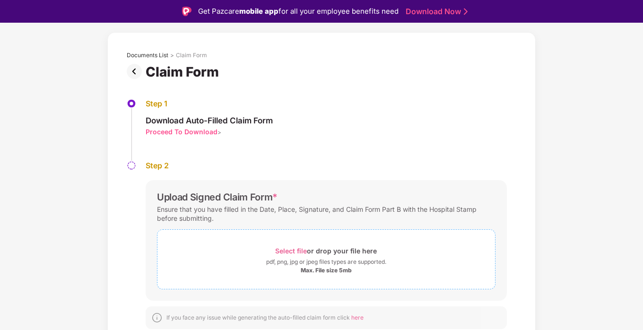
click at [295, 252] on span "Select file" at bounding box center [292, 251] width 32 height 8
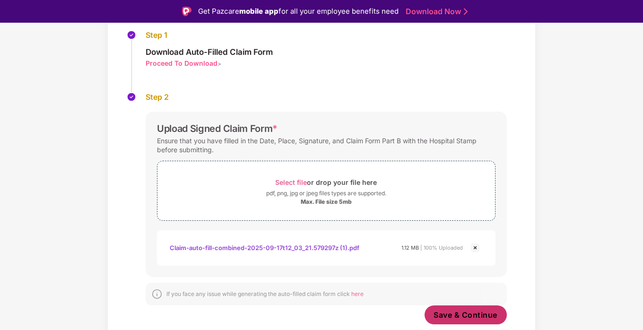
scroll to position [103, 0]
click at [482, 297] on span "Save & Continue" at bounding box center [466, 315] width 64 height 10
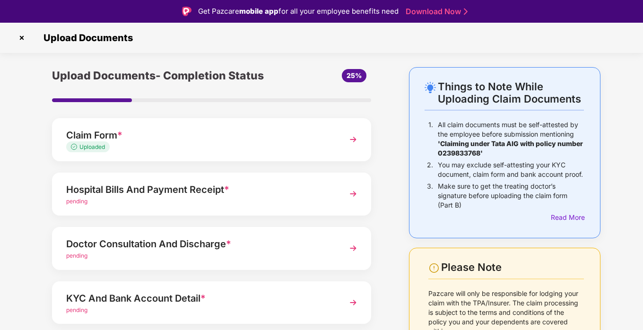
scroll to position [53, 0]
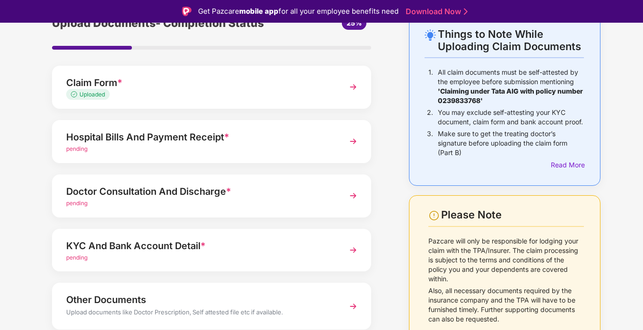
click at [176, 146] on div "pending" at bounding box center [199, 149] width 267 height 9
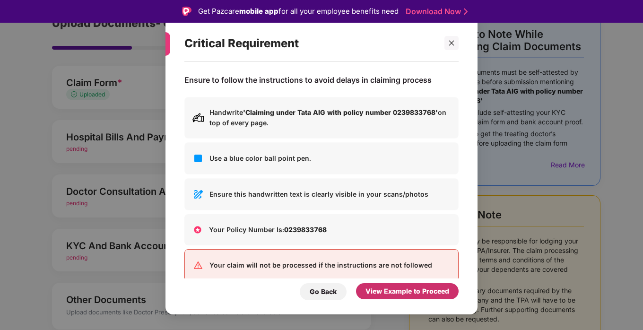
click at [403, 293] on div "View Example to Proceed" at bounding box center [408, 291] width 84 height 10
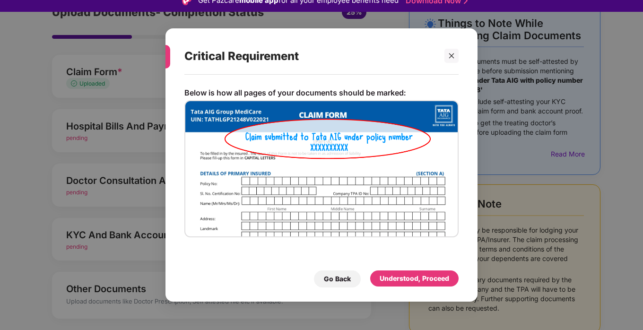
scroll to position [0, 0]
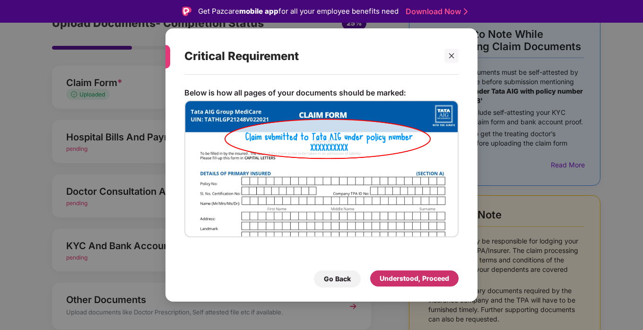
click at [415, 273] on div "Understood, Proceed" at bounding box center [415, 278] width 70 height 10
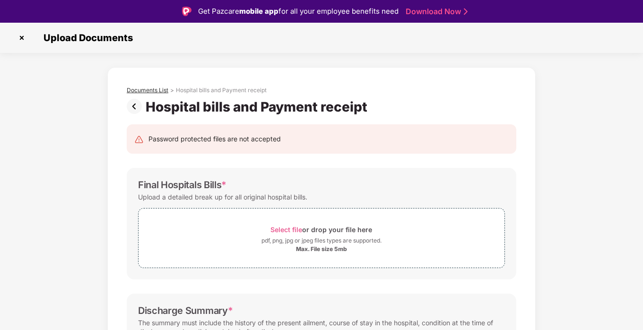
click at [155, 89] on div "Documents List" at bounding box center [148, 91] width 42 height 8
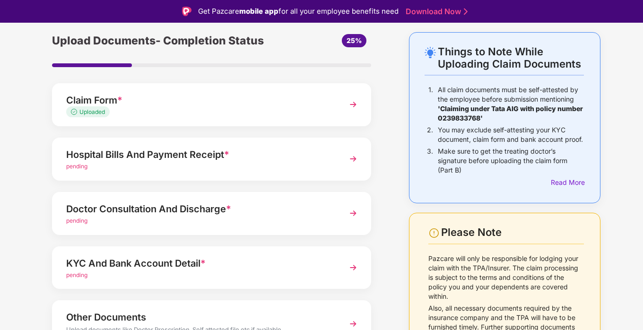
scroll to position [88, 0]
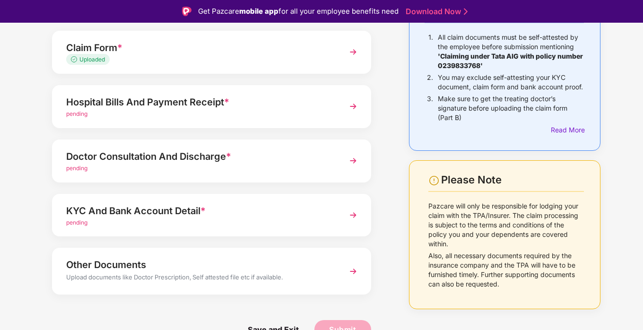
click at [554, 144] on div "Things to Note While Uploading Claim Documents 1. All claim documents must be s…" at bounding box center [505, 65] width 192 height 171
click at [562, 135] on div "Read More" at bounding box center [567, 130] width 33 height 10
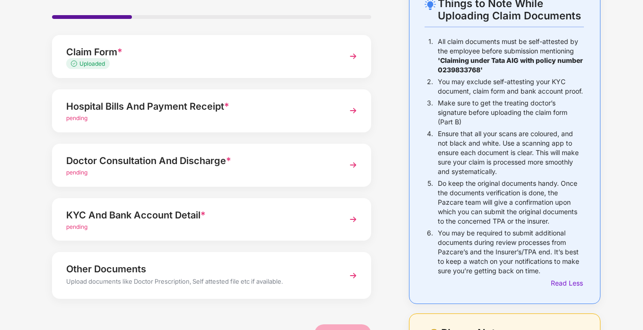
scroll to position [53, 0]
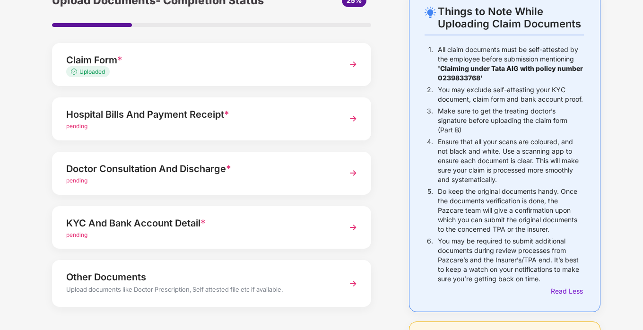
click at [220, 181] on div "pending" at bounding box center [199, 180] width 267 height 9
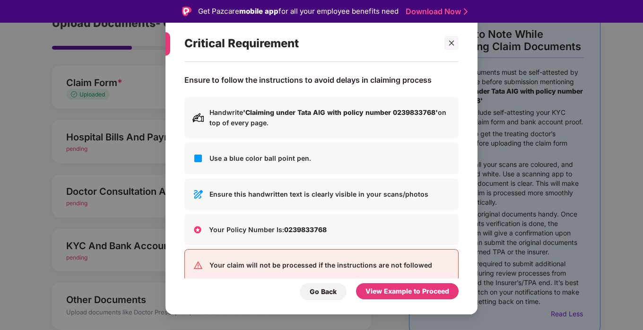
scroll to position [16, 0]
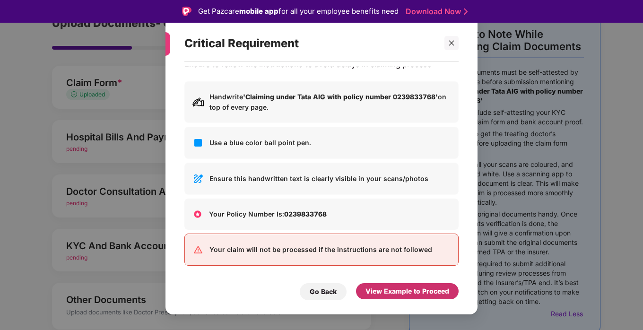
click at [396, 296] on div "View Example to Proceed" at bounding box center [408, 291] width 84 height 10
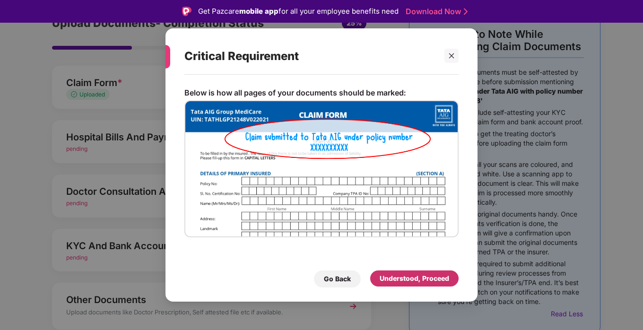
click at [405, 283] on div "Understood, Proceed" at bounding box center [415, 278] width 70 height 10
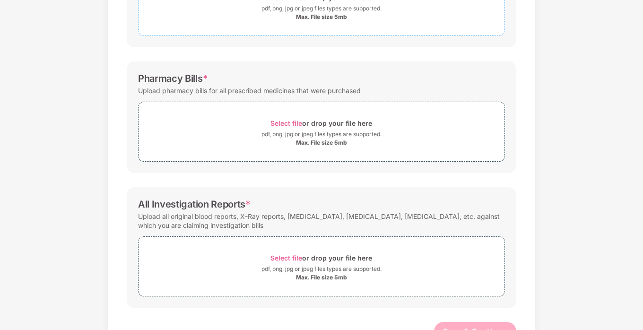
scroll to position [210, 0]
click at [296, 123] on span "Select file" at bounding box center [287, 123] width 32 height 8
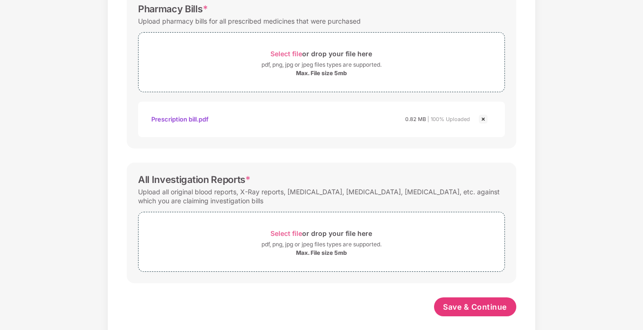
scroll to position [288, 0]
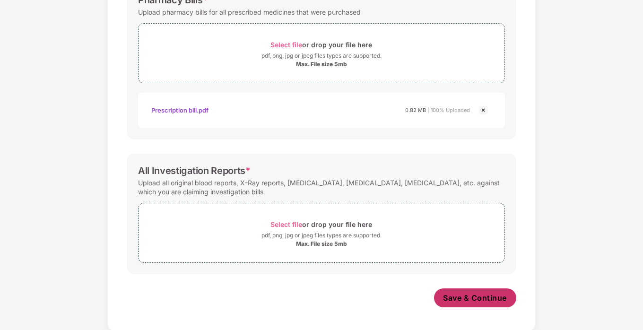
click at [472, 297] on button "Save & Continue" at bounding box center [475, 298] width 83 height 19
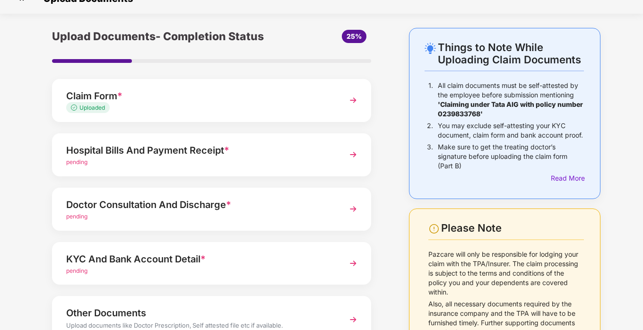
scroll to position [0, 0]
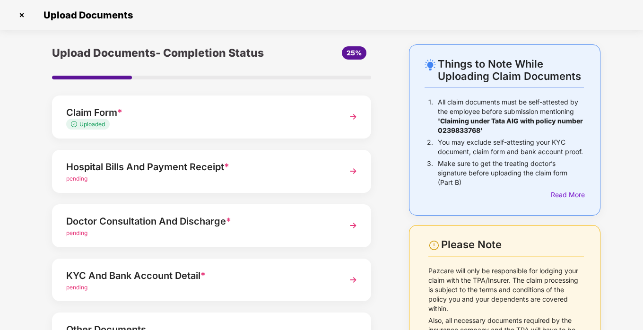
click at [144, 166] on div "Hospital Bills And Payment Receipt *" at bounding box center [199, 166] width 267 height 15
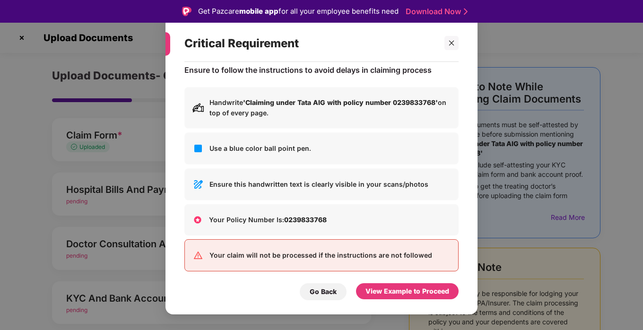
scroll to position [16, 0]
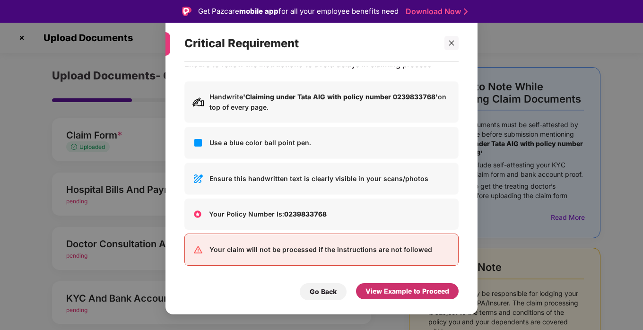
click at [391, 297] on div "View Example to Proceed" at bounding box center [407, 291] width 103 height 16
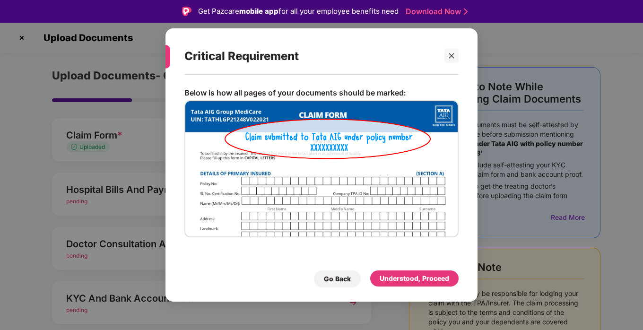
scroll to position [0, 0]
click at [401, 282] on div "Understood, Proceed" at bounding box center [415, 278] width 70 height 10
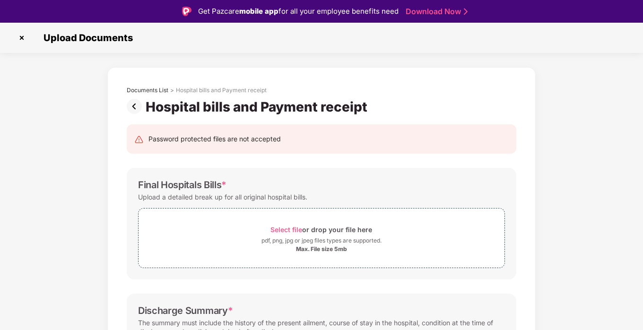
scroll to position [53, 0]
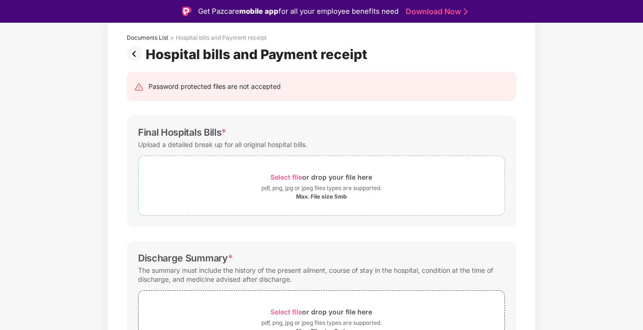
click at [297, 177] on span "Select file" at bounding box center [287, 177] width 32 height 8
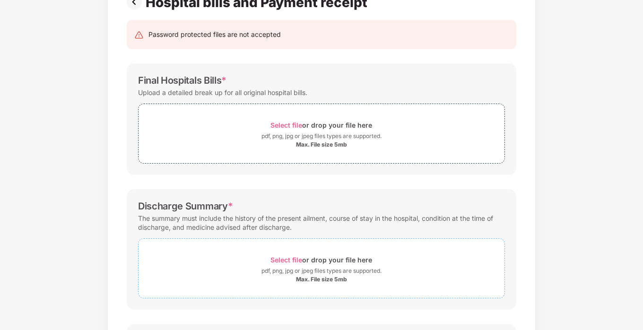
scroll to position [33, 0]
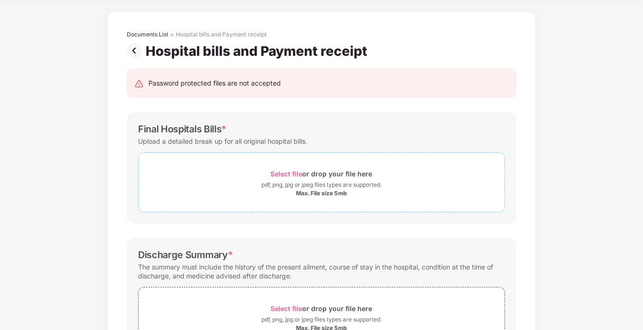
click at [281, 174] on span "Select file" at bounding box center [287, 174] width 32 height 8
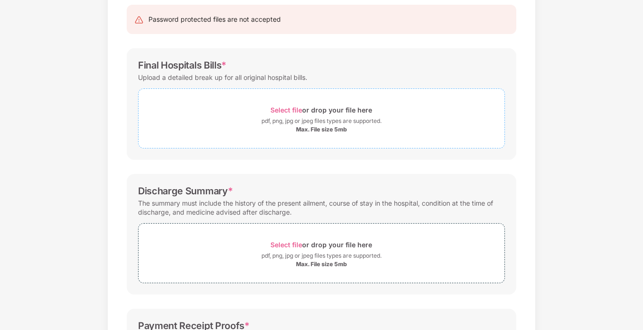
scroll to position [86, 0]
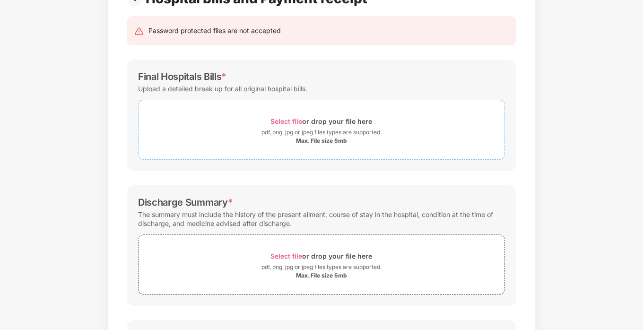
click at [299, 117] on span "Select file" at bounding box center [287, 121] width 32 height 8
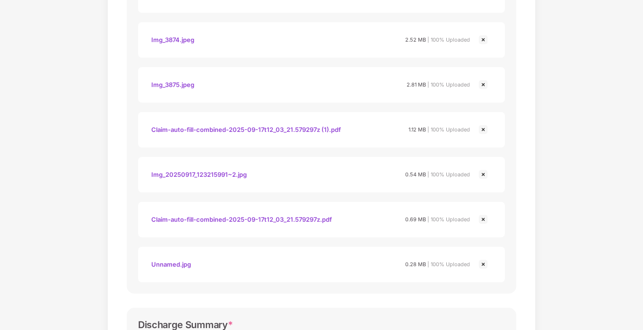
scroll to position [420, 0]
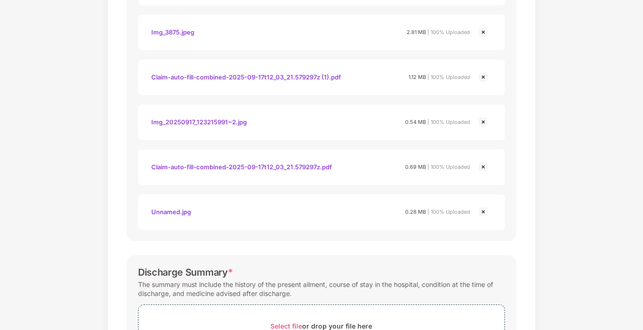
click at [484, 211] on img at bounding box center [483, 211] width 11 height 11
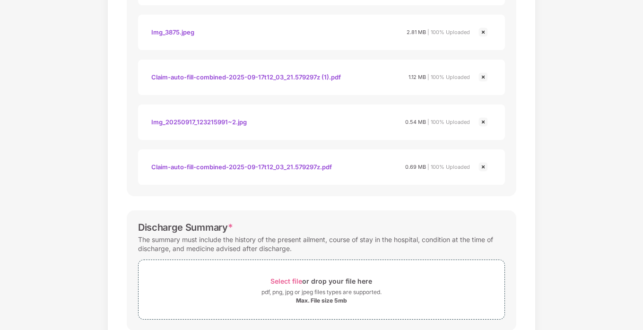
click at [483, 167] on img at bounding box center [483, 166] width 11 height 11
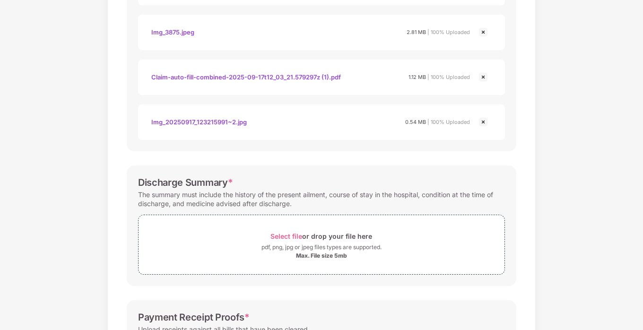
click at [483, 121] on img at bounding box center [483, 121] width 11 height 11
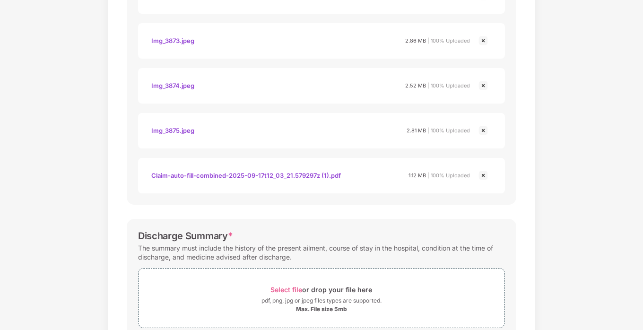
scroll to position [315, 0]
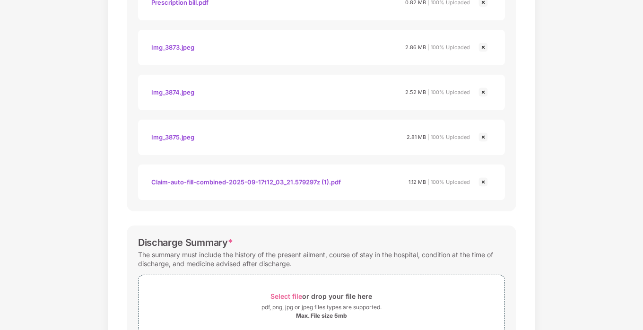
click at [483, 179] on img at bounding box center [483, 181] width 11 height 11
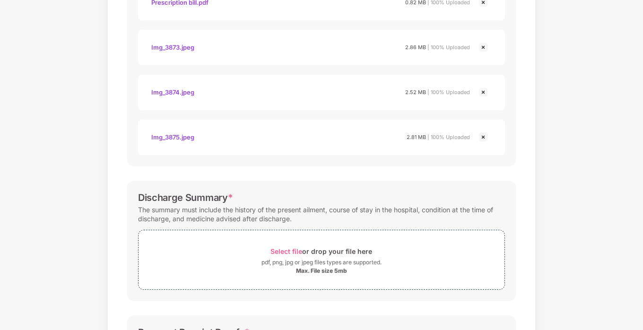
click at [483, 138] on img at bounding box center [483, 137] width 11 height 11
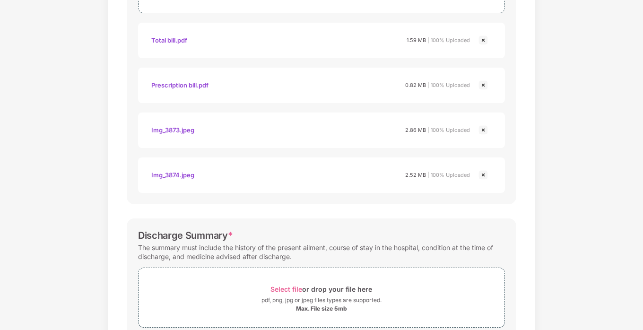
scroll to position [210, 0]
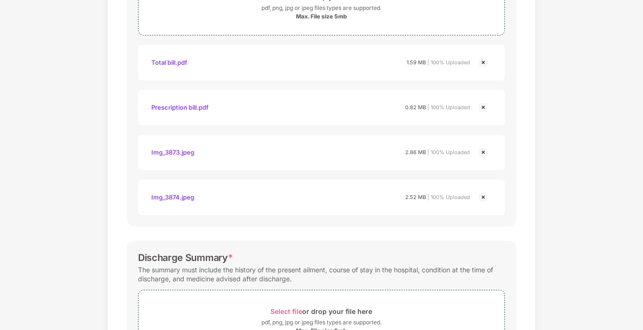
click at [483, 198] on img at bounding box center [483, 197] width 11 height 11
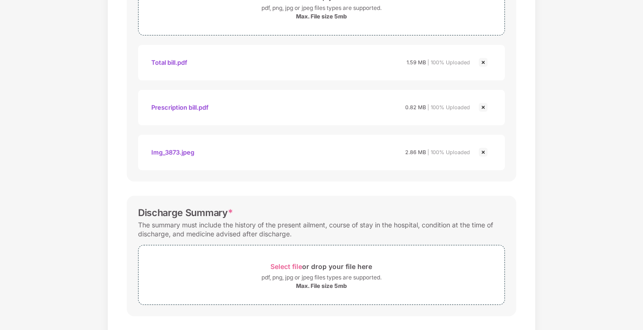
click at [482, 152] on img at bounding box center [483, 152] width 11 height 11
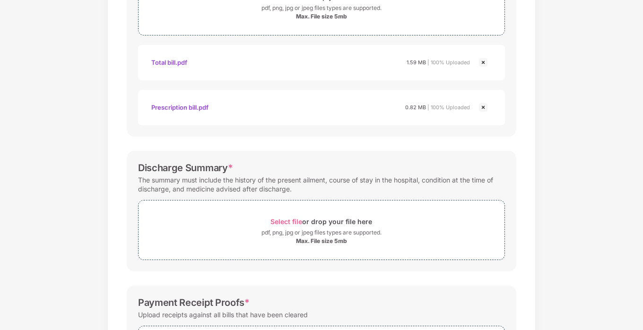
scroll to position [158, 0]
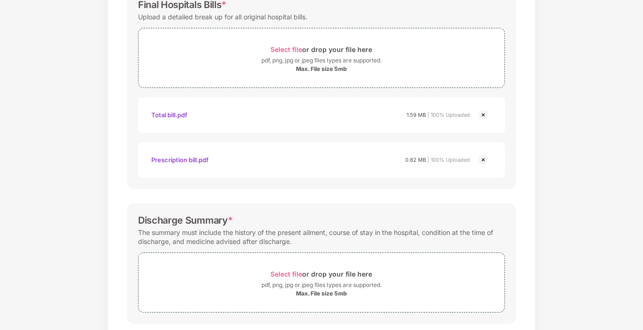
click at [484, 160] on img at bounding box center [483, 159] width 11 height 11
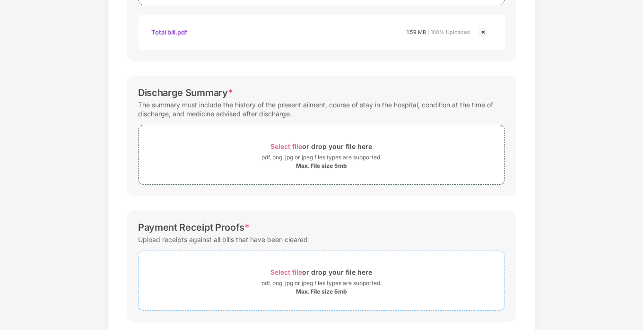
scroll to position [263, 0]
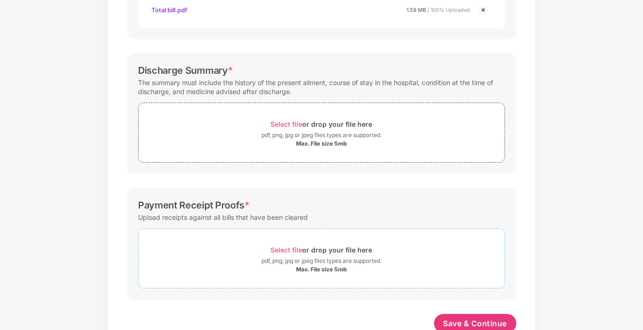
click at [296, 246] on span "Select file" at bounding box center [287, 250] width 32 height 8
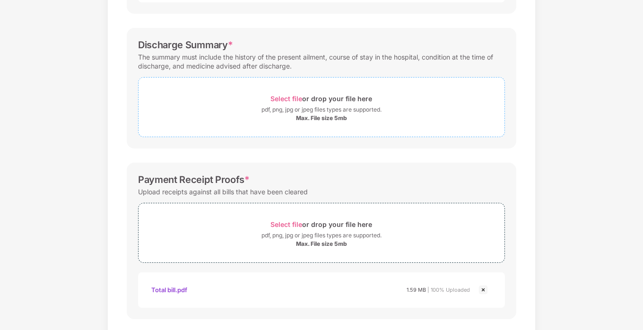
click at [297, 97] on span "Select file" at bounding box center [287, 99] width 32 height 8
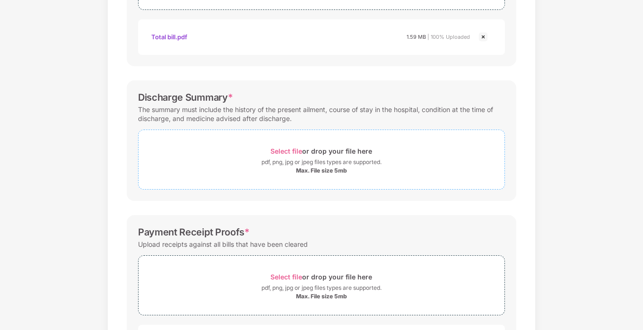
click at [295, 148] on span "Select file" at bounding box center [287, 151] width 32 height 8
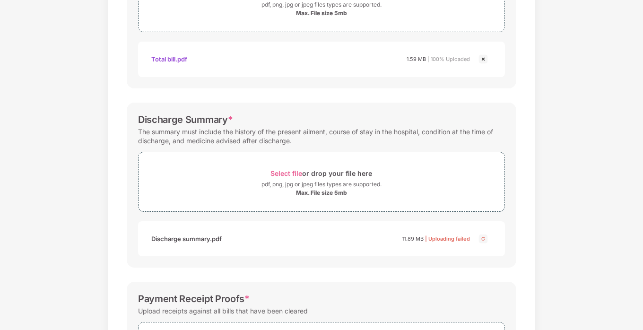
scroll to position [273, 0]
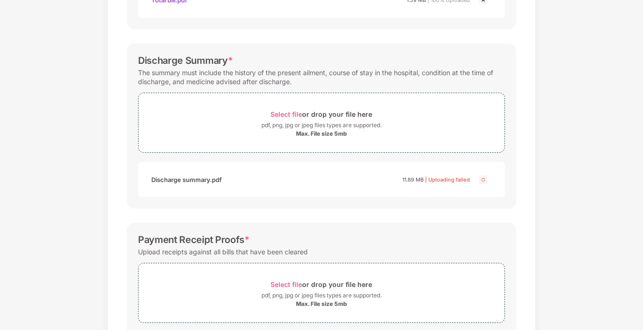
click at [486, 177] on img at bounding box center [483, 179] width 11 height 11
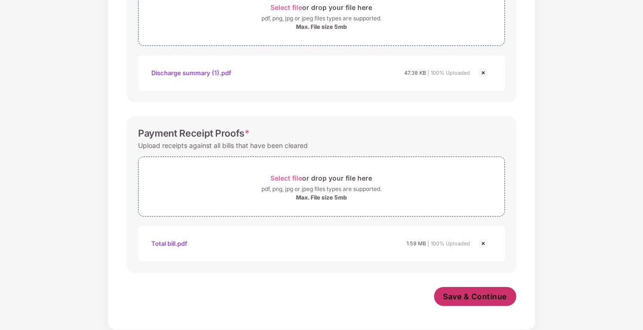
click at [468, 297] on span "Save & Continue" at bounding box center [476, 296] width 64 height 10
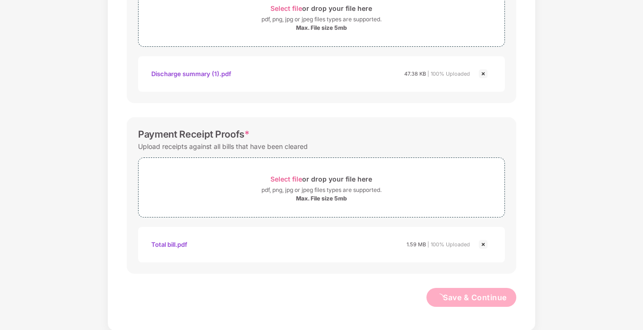
scroll to position [0, 0]
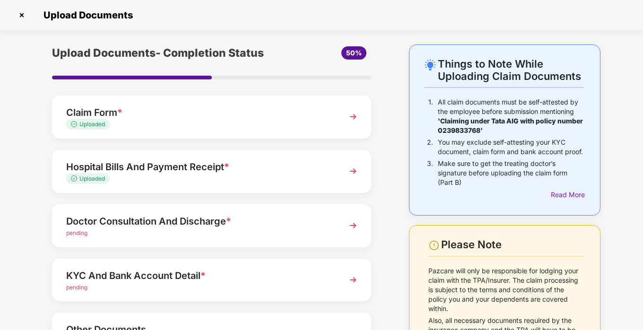
click at [155, 187] on div "Hospital Bills And Payment Receipt * Uploaded" at bounding box center [211, 171] width 319 height 43
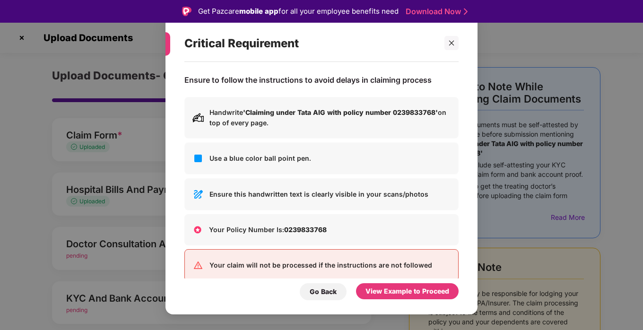
scroll to position [16, 0]
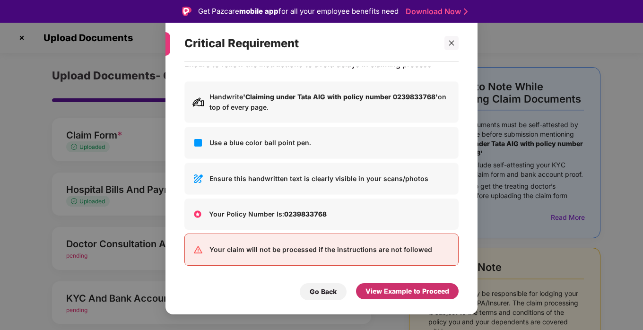
click at [393, 292] on div "View Example to Proceed" at bounding box center [408, 291] width 84 height 10
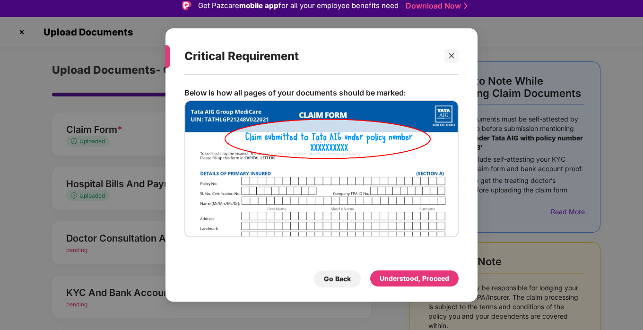
scroll to position [23, 0]
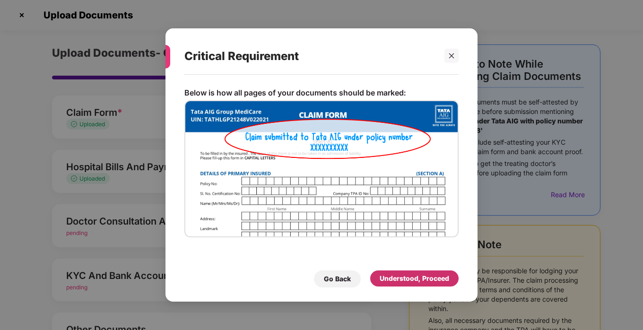
click at [433, 278] on div "Understood, Proceed" at bounding box center [415, 278] width 70 height 10
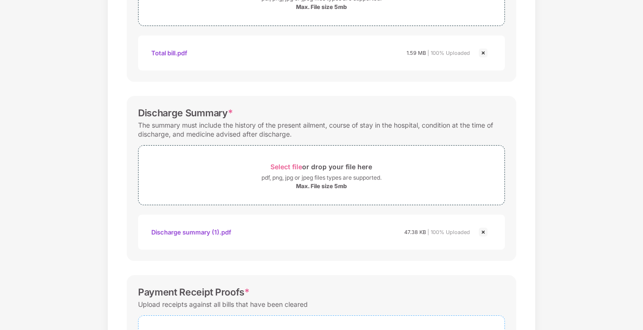
scroll to position [0, 0]
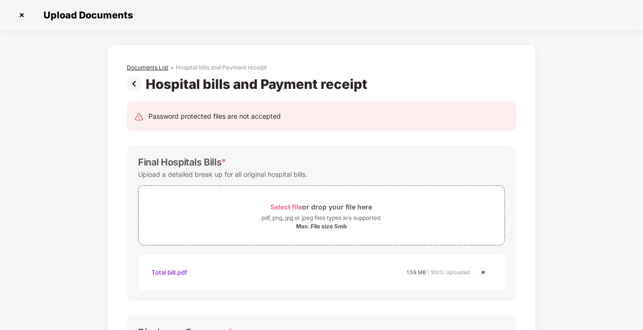
click at [139, 67] on div "Documents List" at bounding box center [148, 68] width 42 height 8
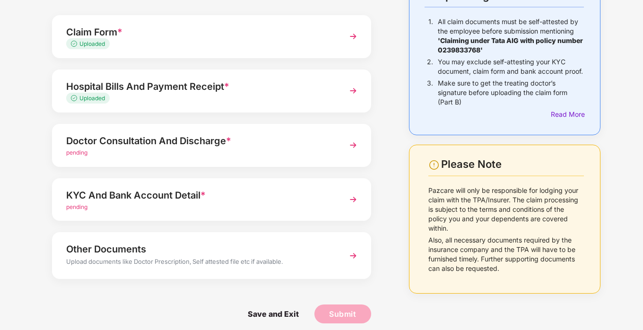
scroll to position [83, 0]
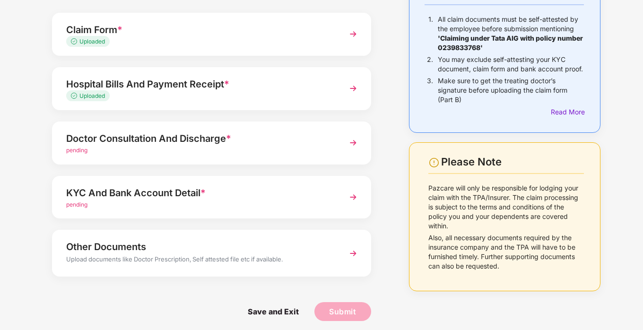
click at [259, 155] on div "Doctor Consultation And Discharge * pending" at bounding box center [211, 143] width 319 height 43
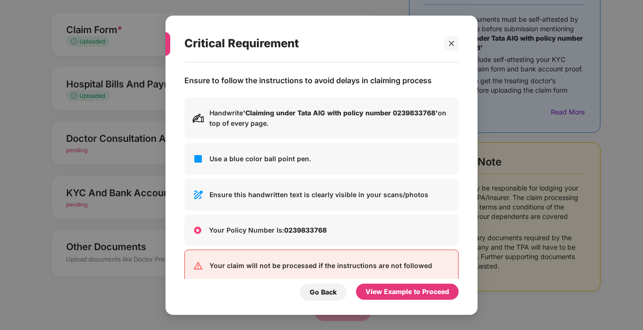
scroll to position [0, 0]
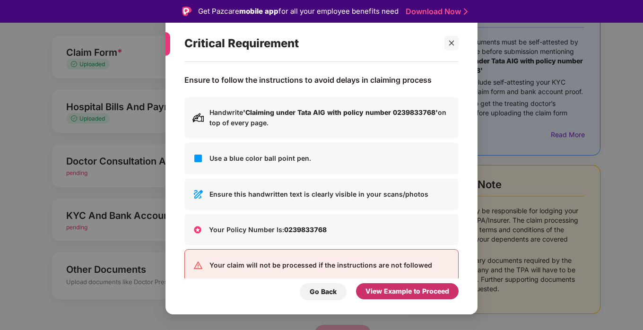
click at [386, 292] on div "View Example to Proceed" at bounding box center [408, 291] width 84 height 10
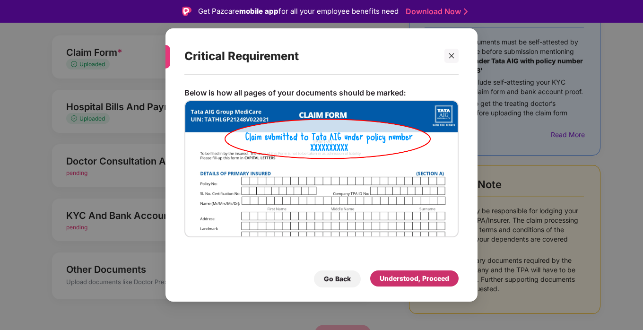
click at [387, 275] on div "Understood, Proceed" at bounding box center [415, 278] width 70 height 10
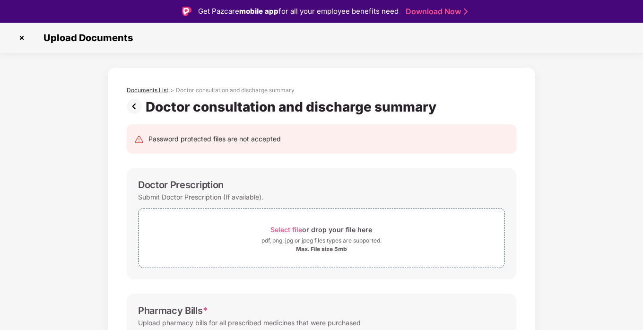
click at [128, 92] on div "Documents List" at bounding box center [148, 91] width 42 height 8
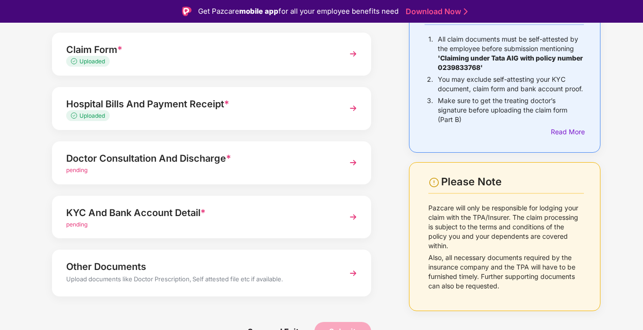
scroll to position [86, 0]
click at [193, 164] on div "Doctor Consultation And Discharge *" at bounding box center [199, 157] width 267 height 15
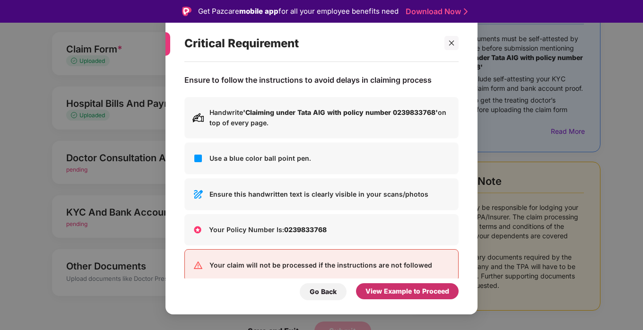
click at [391, 296] on div "View Example to Proceed" at bounding box center [408, 291] width 84 height 10
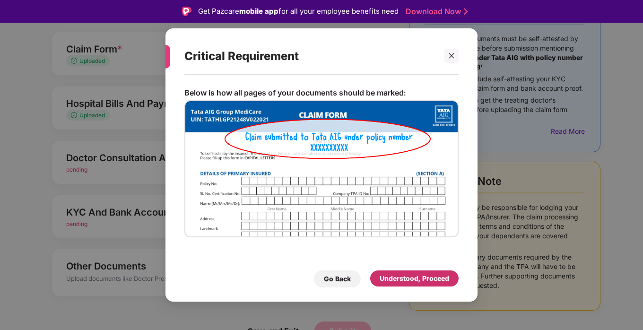
click at [390, 281] on div "Understood, Proceed" at bounding box center [415, 278] width 70 height 10
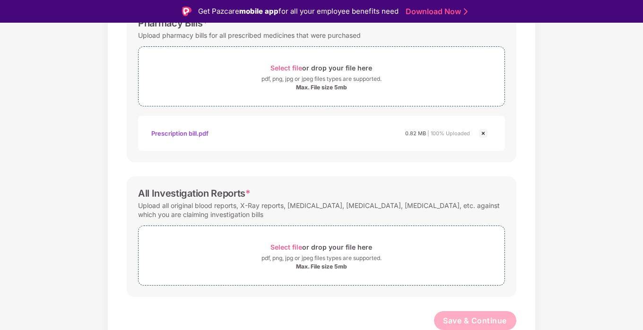
scroll to position [23, 0]
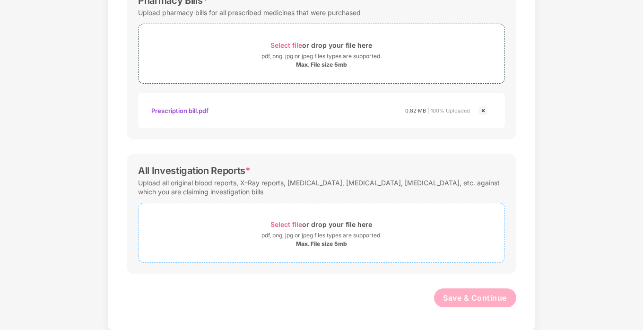
click at [294, 228] on div "Select file or drop your file here" at bounding box center [322, 224] width 102 height 13
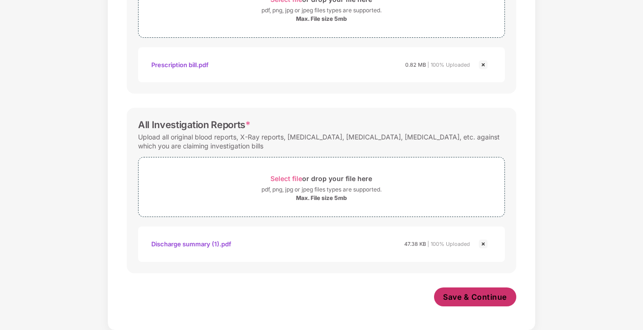
scroll to position [333, 0]
click at [478, 297] on button "Save & Continue" at bounding box center [475, 298] width 83 height 19
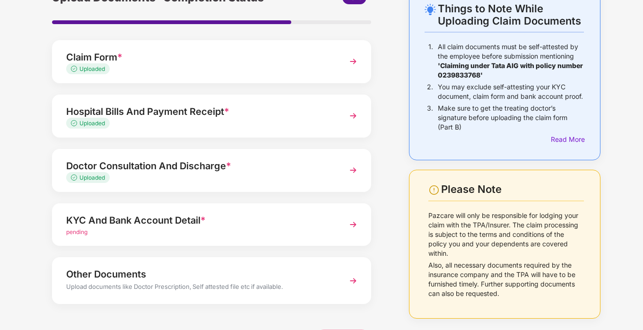
scroll to position [88, 0]
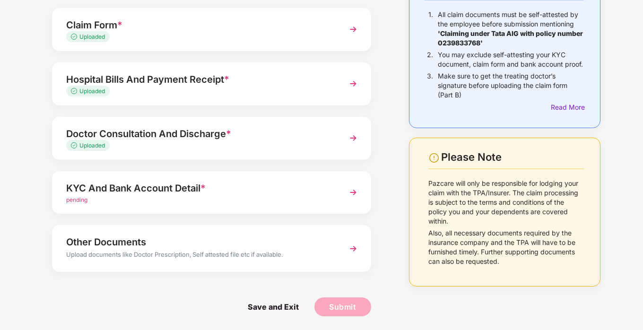
click at [328, 184] on div "KYC And Bank Account Detail *" at bounding box center [199, 188] width 267 height 15
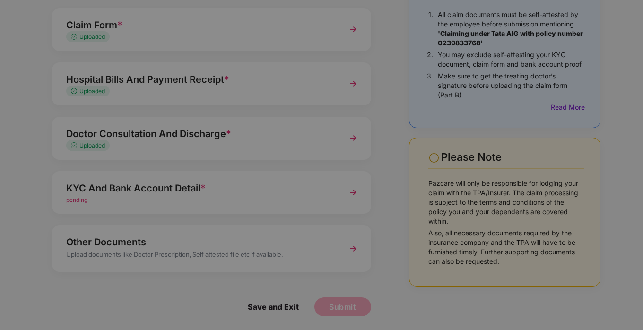
scroll to position [0, 0]
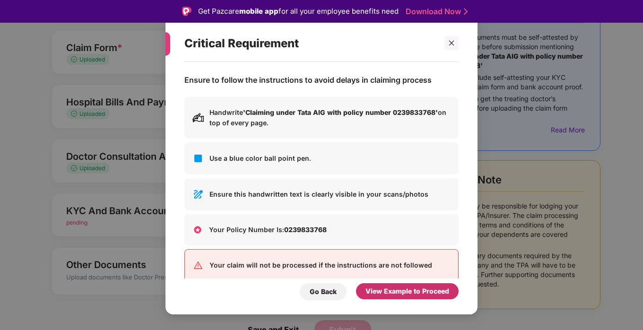
click at [400, 286] on div "View Example to Proceed" at bounding box center [408, 291] width 84 height 10
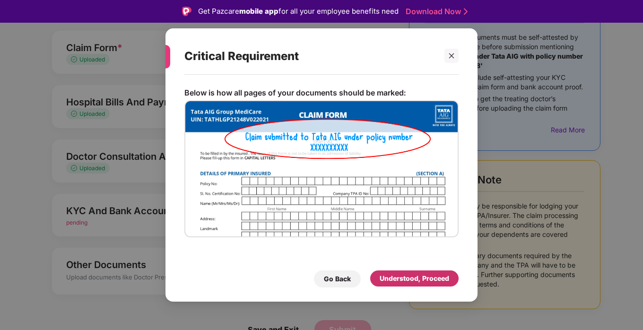
click at [401, 282] on div "Understood, Proceed" at bounding box center [415, 278] width 70 height 10
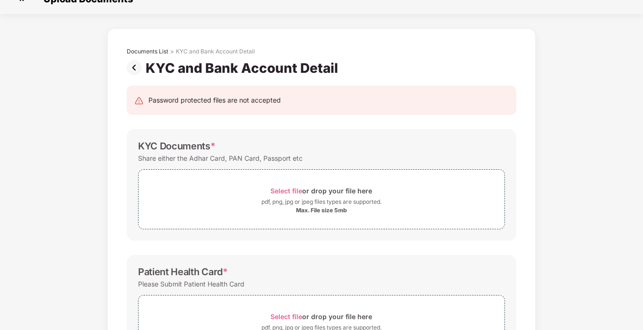
scroll to position [7, 0]
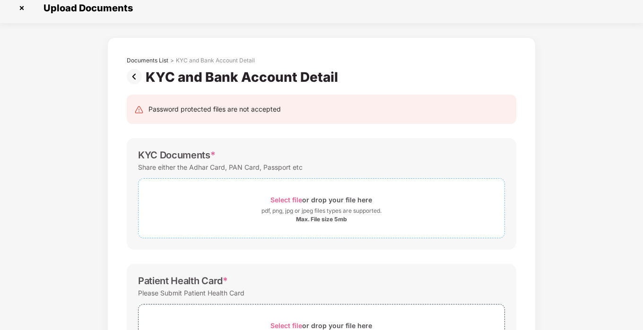
click at [292, 199] on span "Select file" at bounding box center [287, 200] width 32 height 8
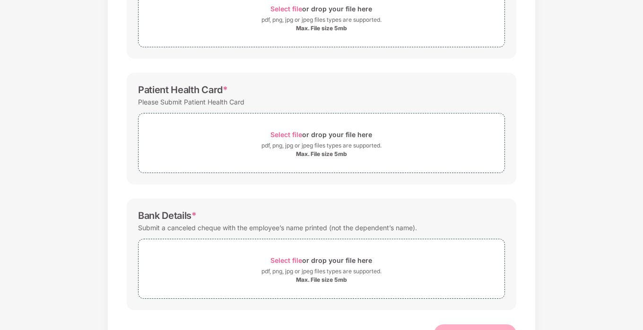
scroll to position [234, 0]
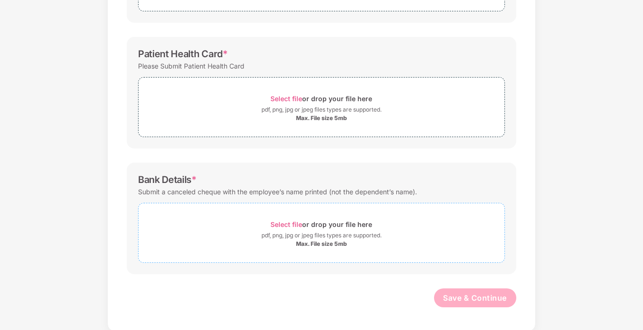
click at [285, 221] on span "Select file" at bounding box center [287, 224] width 32 height 8
click at [289, 221] on span "Select file" at bounding box center [287, 224] width 32 height 8
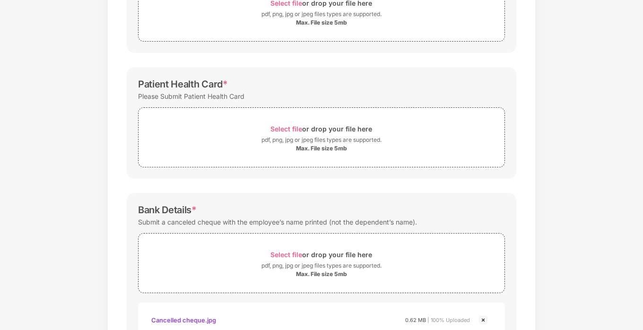
scroll to position [279, 0]
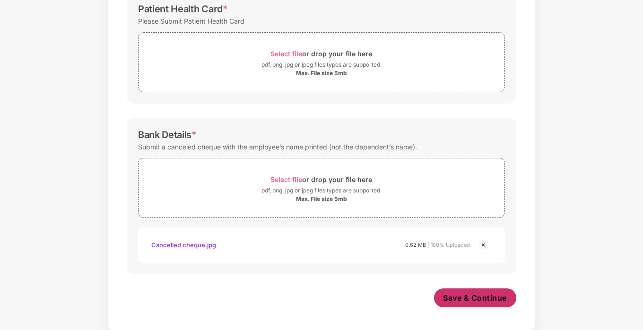
click at [460, 297] on span "Save & Continue" at bounding box center [476, 298] width 64 height 10
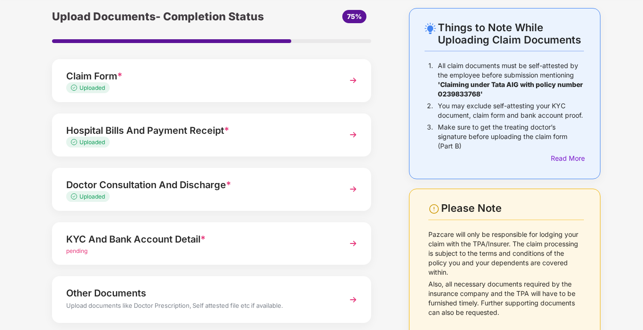
scroll to position [88, 0]
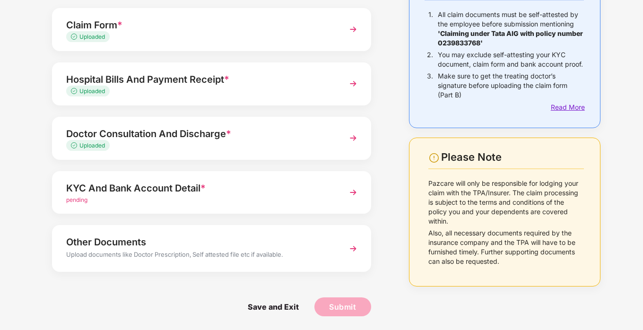
click at [555, 113] on div "Read More" at bounding box center [567, 107] width 33 height 10
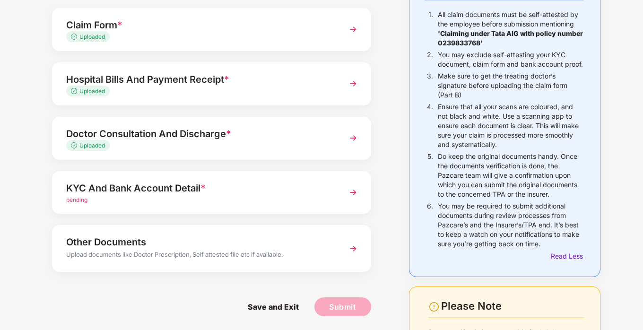
click at [164, 183] on div "KYC And Bank Account Detail *" at bounding box center [199, 188] width 267 height 15
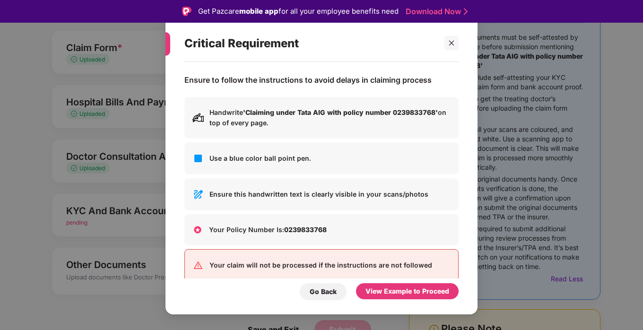
scroll to position [16, 0]
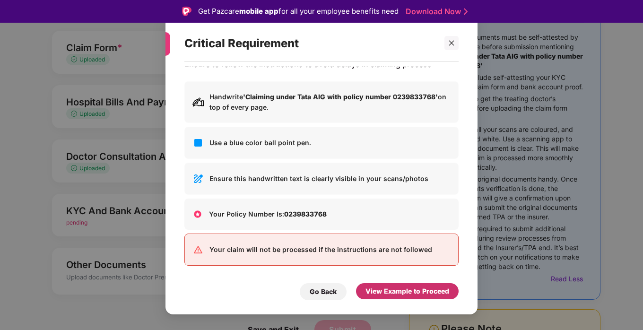
click at [365, 290] on div "View Example to Proceed" at bounding box center [407, 291] width 103 height 16
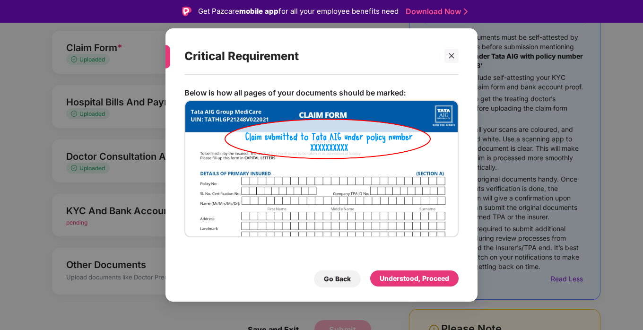
scroll to position [0, 0]
click at [406, 279] on div "Understood, Proceed" at bounding box center [415, 278] width 70 height 10
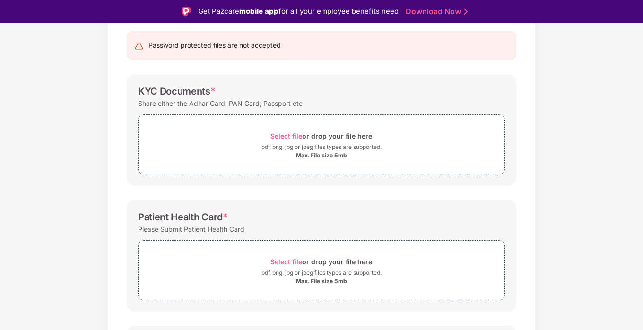
scroll to position [96, 0]
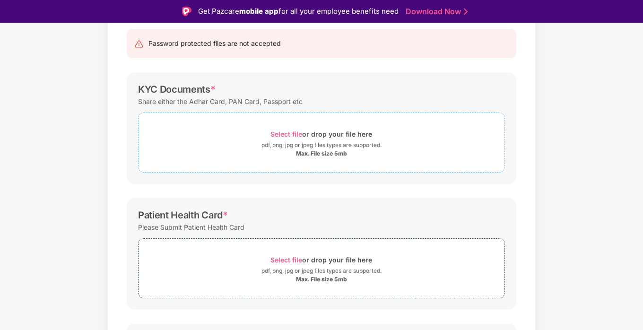
click at [282, 129] on div "Select file or drop your file here" at bounding box center [322, 134] width 102 height 13
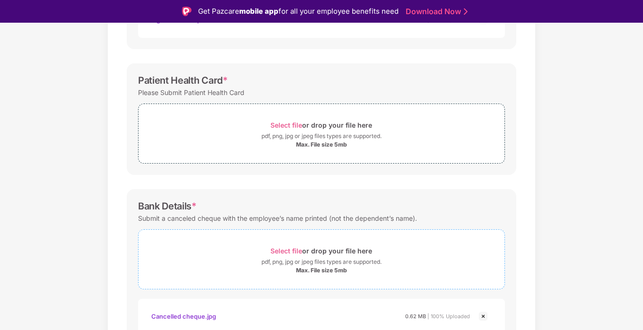
scroll to position [324, 0]
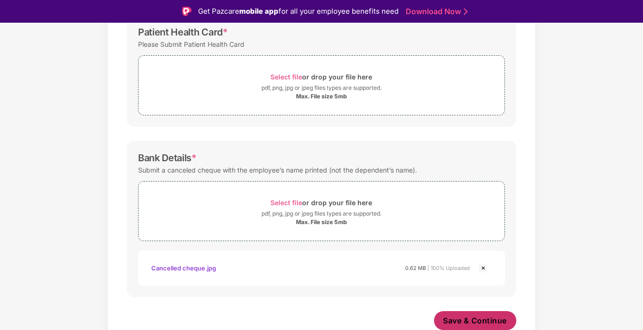
click at [476, 297] on span "Save & Continue" at bounding box center [476, 321] width 64 height 10
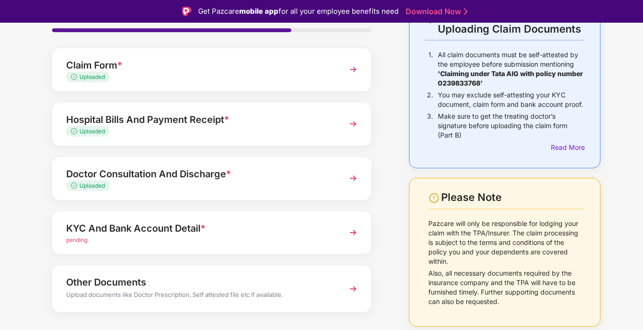
scroll to position [0, 0]
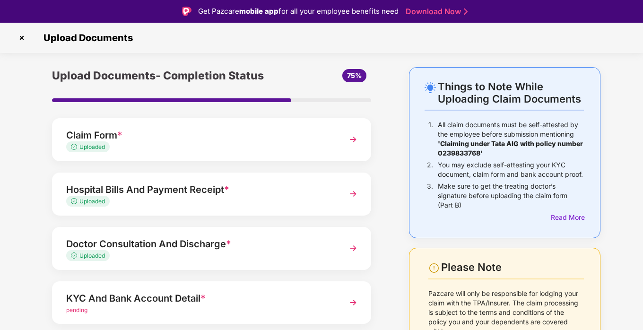
click at [26, 38] on img at bounding box center [21, 37] width 15 height 15
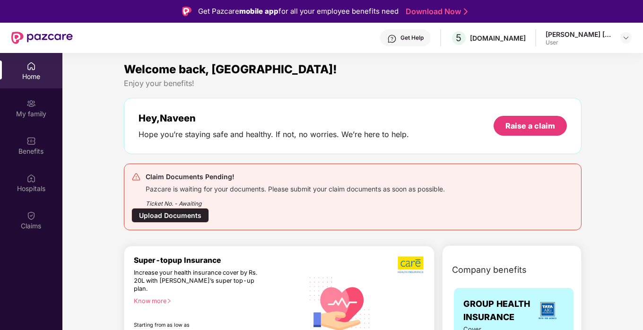
click at [616, 42] on div "Naveen Kumar Ananda Padmanaban User" at bounding box center [589, 38] width 86 height 17
click at [627, 36] on img at bounding box center [627, 38] width 8 height 8
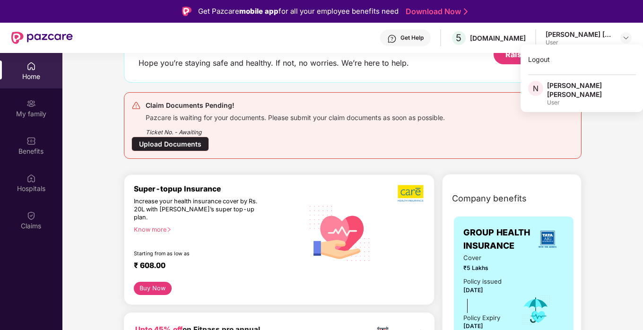
click at [380, 154] on div "Claim Documents Pending! Pazcare is waiting for your documents. Please submit y…" at bounding box center [353, 125] width 458 height 67
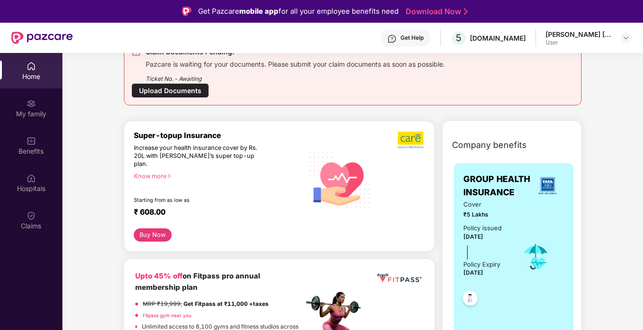
scroll to position [162, 0]
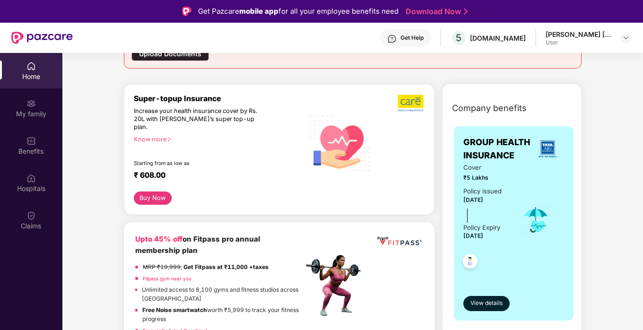
click at [592, 184] on div "Company benefits GROUP HEALTH INSURANCE Cover ₹5 Lakhs Policy issued 31 Oct 202…" at bounding box center [512, 219] width 180 height 247
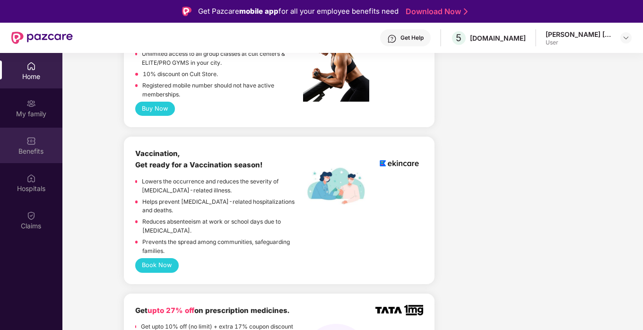
scroll to position [537, 0]
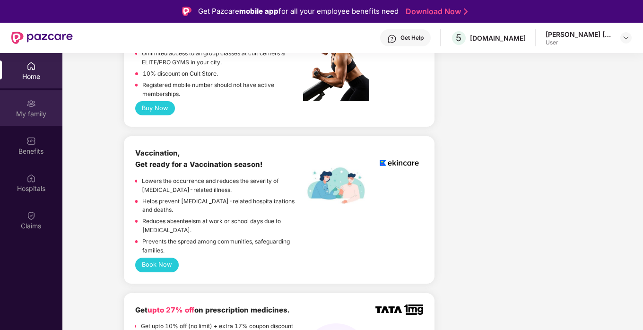
click at [39, 106] on div "My family" at bounding box center [31, 107] width 62 height 35
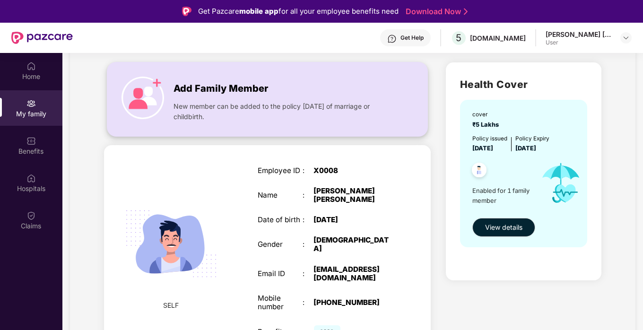
scroll to position [53, 0]
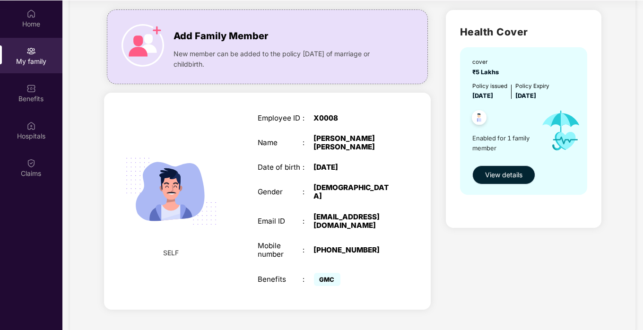
click at [489, 174] on span "View details" at bounding box center [503, 175] width 37 height 10
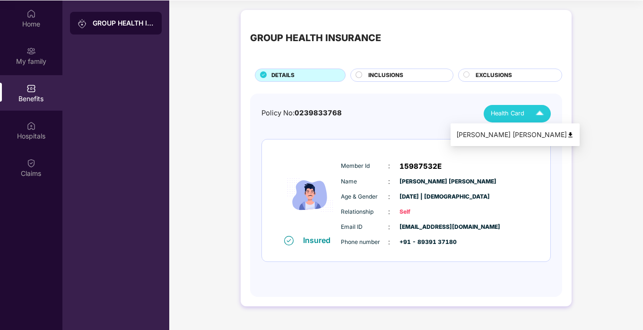
click at [526, 112] on div "Health Card" at bounding box center [519, 114] width 57 height 17
click at [528, 126] on li "[PERSON_NAME] [PERSON_NAME]" at bounding box center [515, 134] width 129 height 19
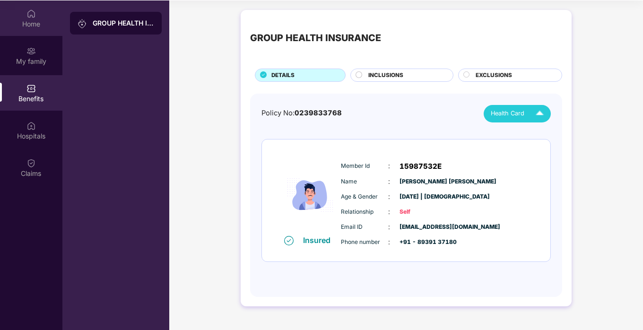
click at [33, 20] on div "Home" at bounding box center [31, 23] width 62 height 9
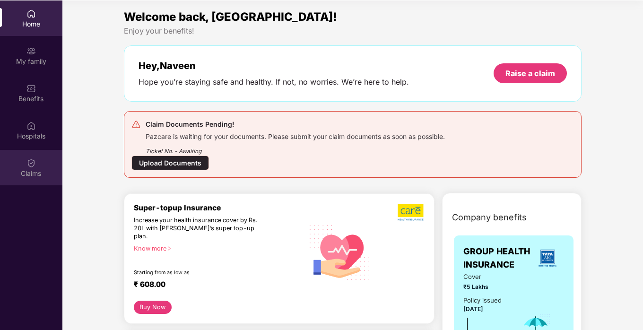
click at [30, 153] on div "Claims" at bounding box center [31, 167] width 62 height 35
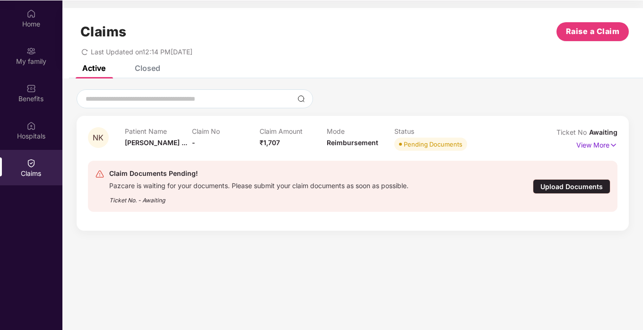
click at [571, 186] on div "Upload Documents" at bounding box center [572, 186] width 78 height 15
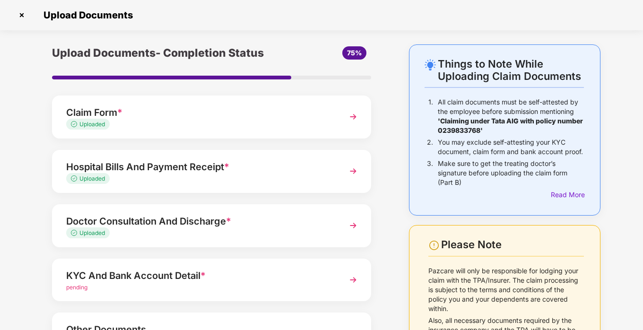
scroll to position [88, 0]
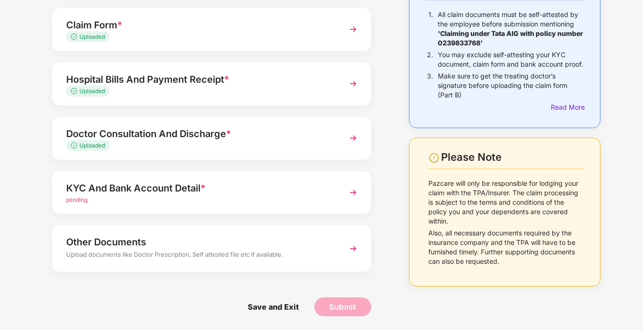
click at [197, 184] on div "KYC And Bank Account Detail *" at bounding box center [199, 188] width 267 height 15
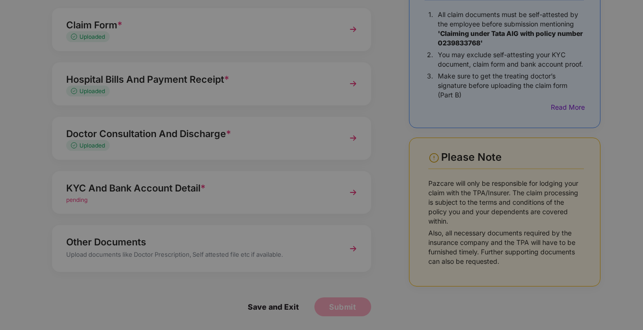
scroll to position [0, 0]
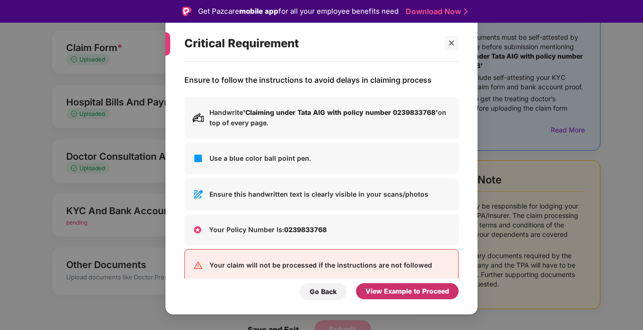
click at [396, 285] on div "View Example to Proceed" at bounding box center [407, 291] width 103 height 16
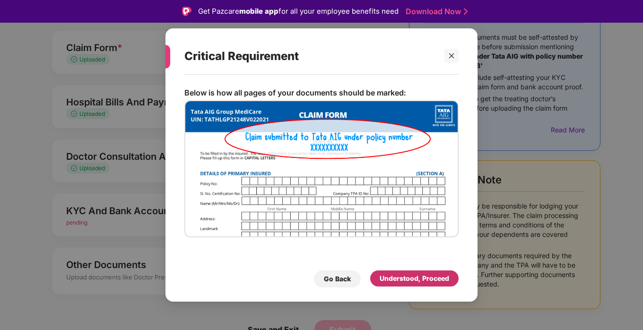
click at [396, 285] on div "Understood, Proceed" at bounding box center [414, 279] width 88 height 16
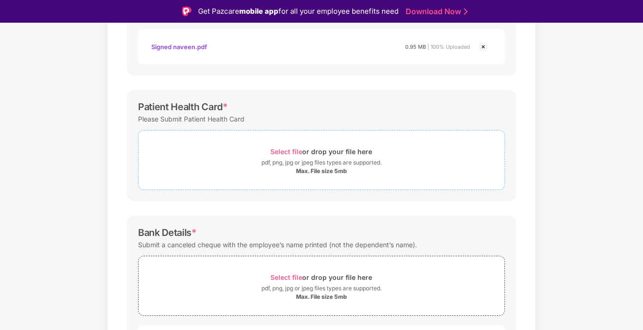
scroll to position [249, 0]
click at [280, 147] on span "Select file" at bounding box center [287, 151] width 32 height 8
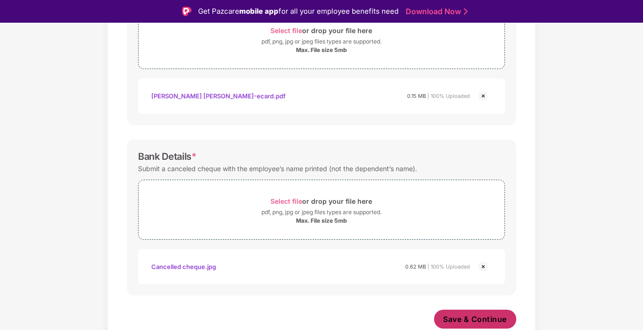
scroll to position [368, 0]
click at [463, 316] on span "Save & Continue" at bounding box center [476, 321] width 64 height 10
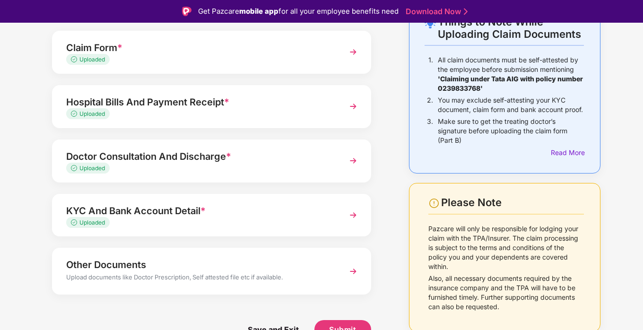
scroll to position [23, 0]
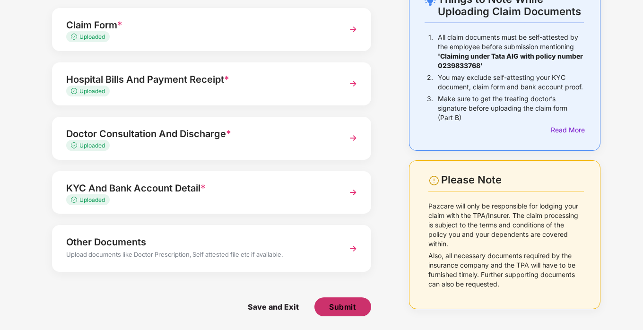
click at [345, 313] on button "Submit" at bounding box center [343, 307] width 57 height 19
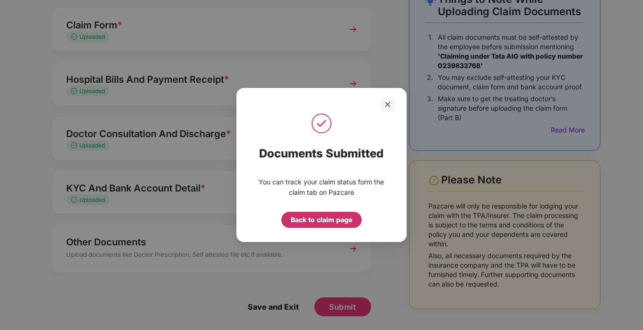
click at [334, 221] on div "Back to claim page" at bounding box center [322, 220] width 62 height 10
